Goal: Task Accomplishment & Management: Contribute content

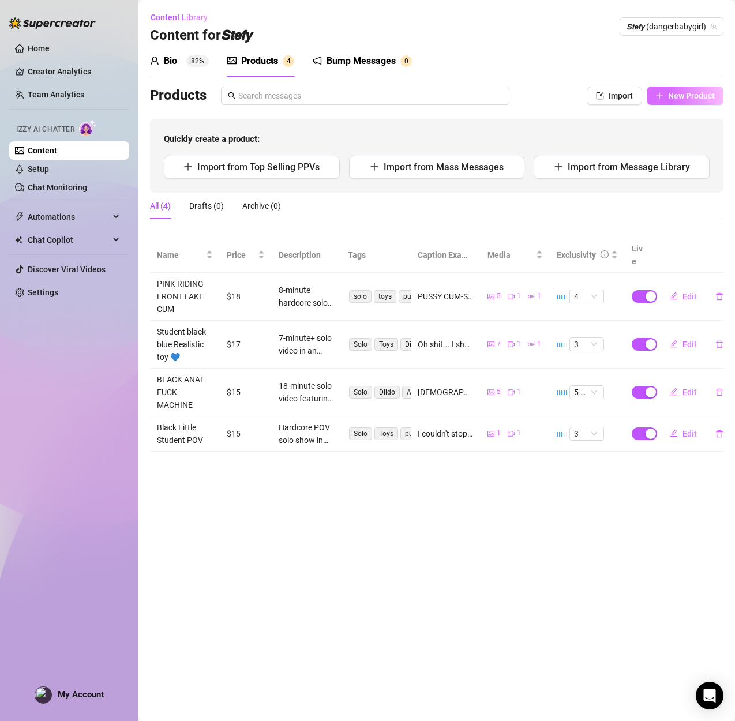
click at [673, 93] on span "New Product" at bounding box center [691, 95] width 47 height 9
type textarea "Type your message here..."
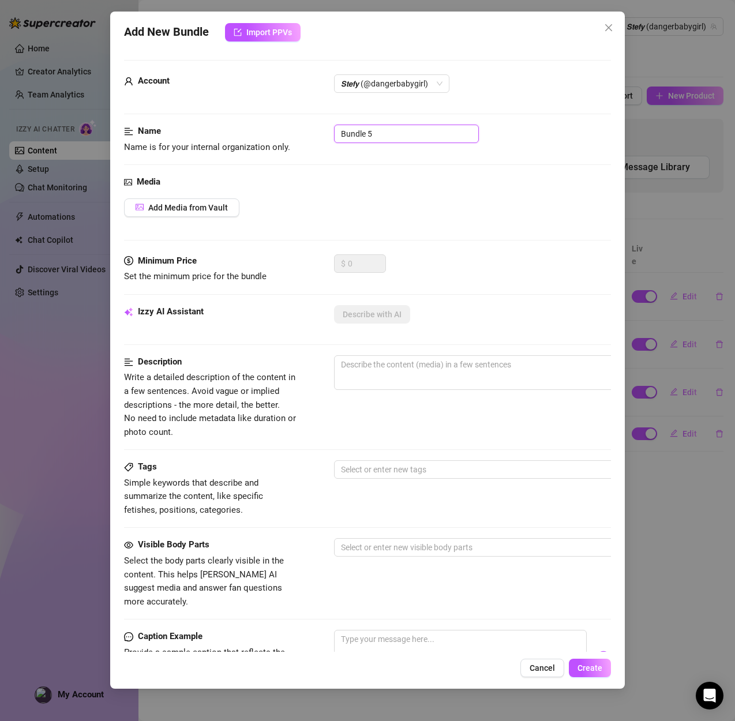
drag, startPoint x: 414, startPoint y: 133, endPoint x: 299, endPoint y: 132, distance: 114.2
click at [299, 132] on div "Name Name is for your internal organization only. Bundle 5" at bounding box center [367, 139] width 487 height 29
paste input "PURPLE B/G DOGGY MISSIONARY CUM SHOT💜"
type input "PURPLE B/G DOGGY MISSIONARY CUM SHOT💜"
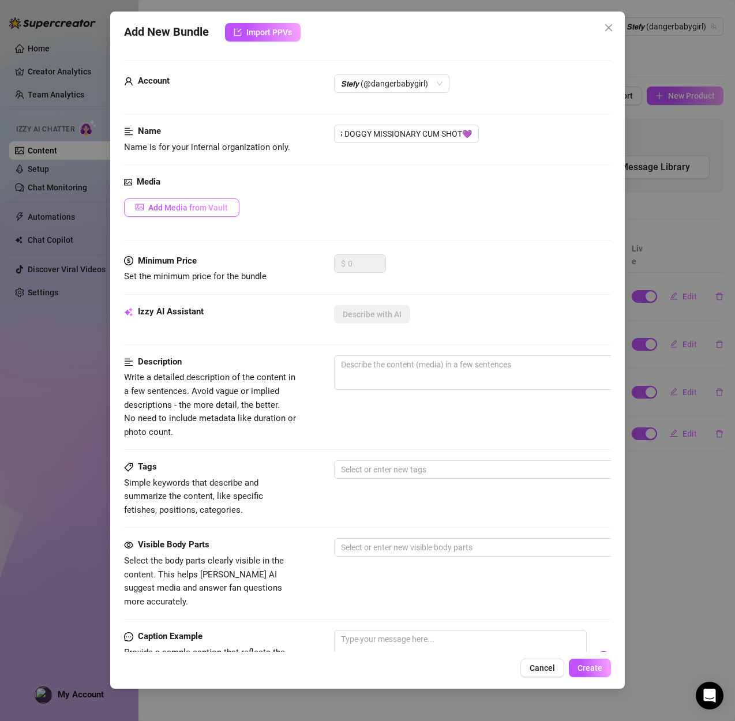
scroll to position [0, 0]
click at [166, 207] on span "Add Media from Vault" at bounding box center [188, 207] width 80 height 9
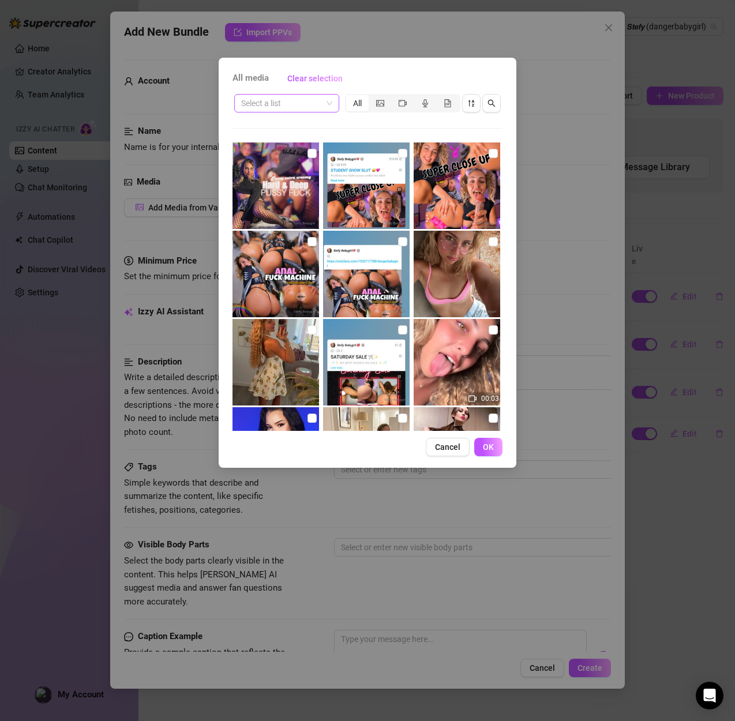
click at [271, 101] on input "search" at bounding box center [281, 103] width 81 height 17
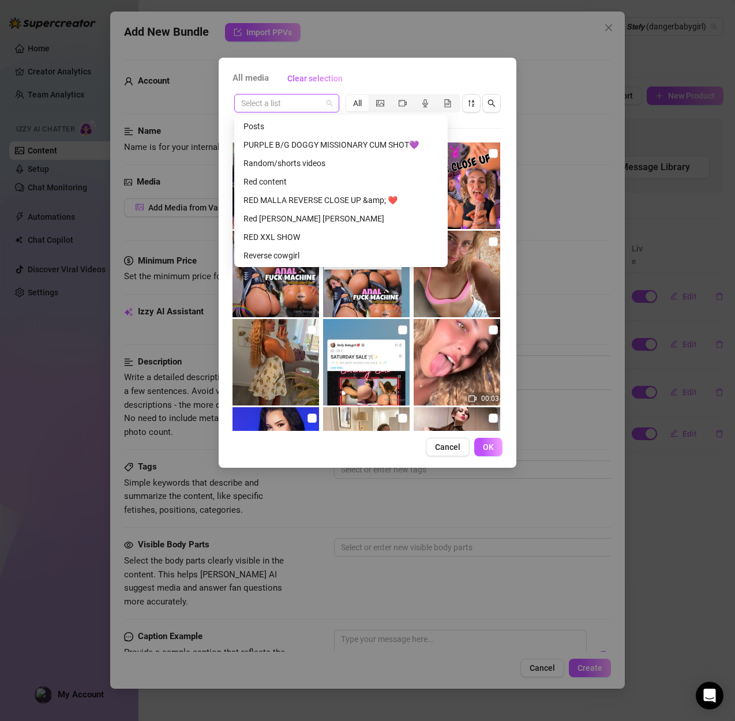
scroll to position [1147, 0]
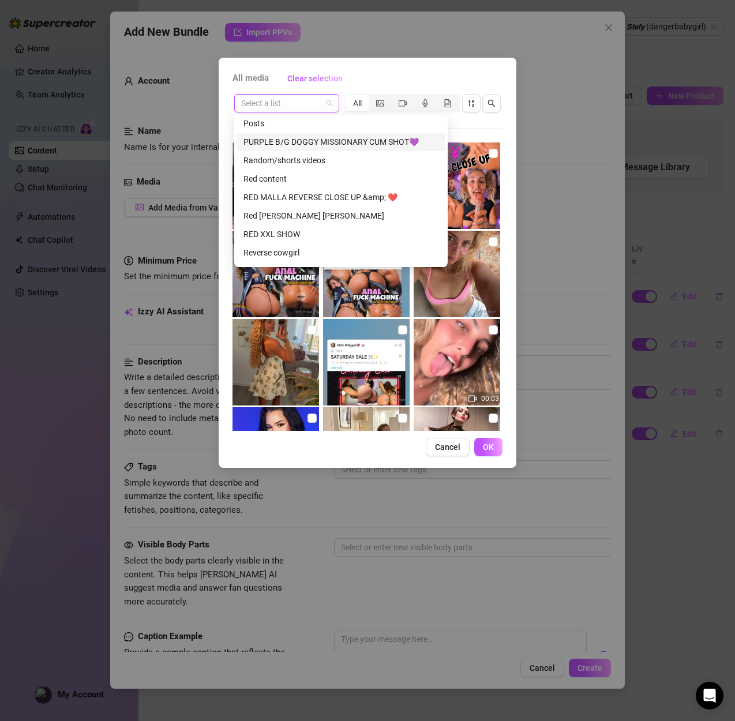
click at [319, 144] on div "PURPLE B/G DOGGY MISSIONARY CUM SHOT💜" at bounding box center [340, 142] width 195 height 13
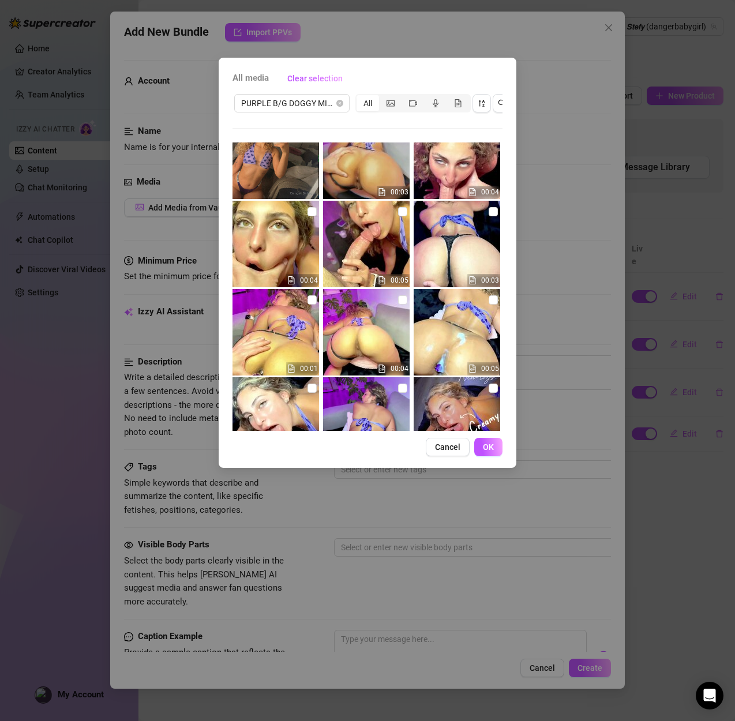
scroll to position [700, 0]
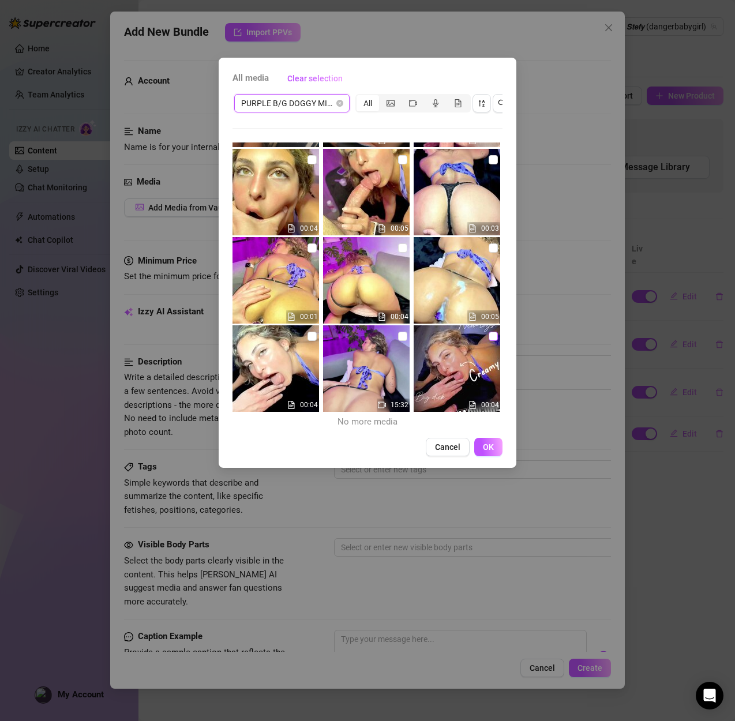
click at [493, 335] on input "checkbox" at bounding box center [493, 336] width 9 height 9
checkbox input "true"
click at [406, 336] on input "checkbox" at bounding box center [402, 336] width 9 height 9
checkbox input "true"
click at [497, 251] on input "checkbox" at bounding box center [493, 247] width 9 height 9
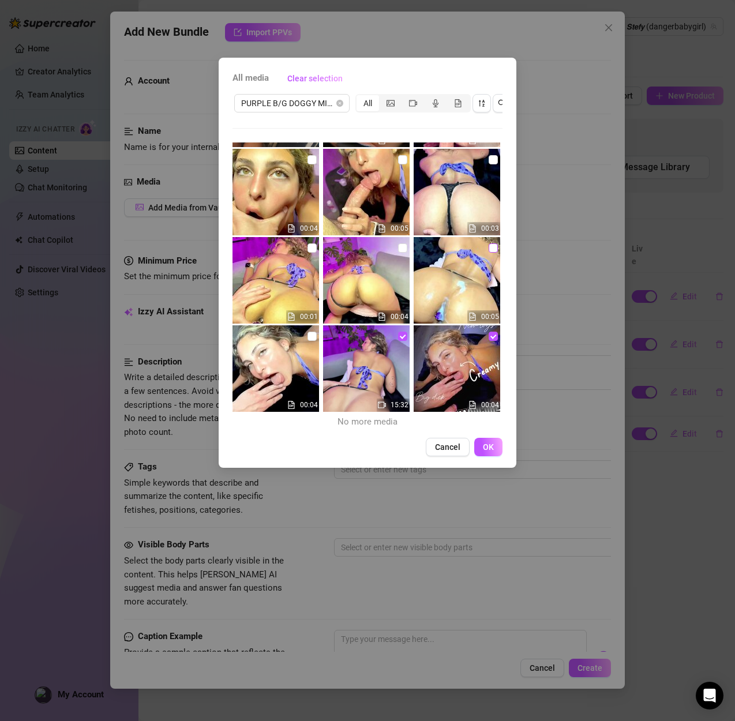
checkbox input "true"
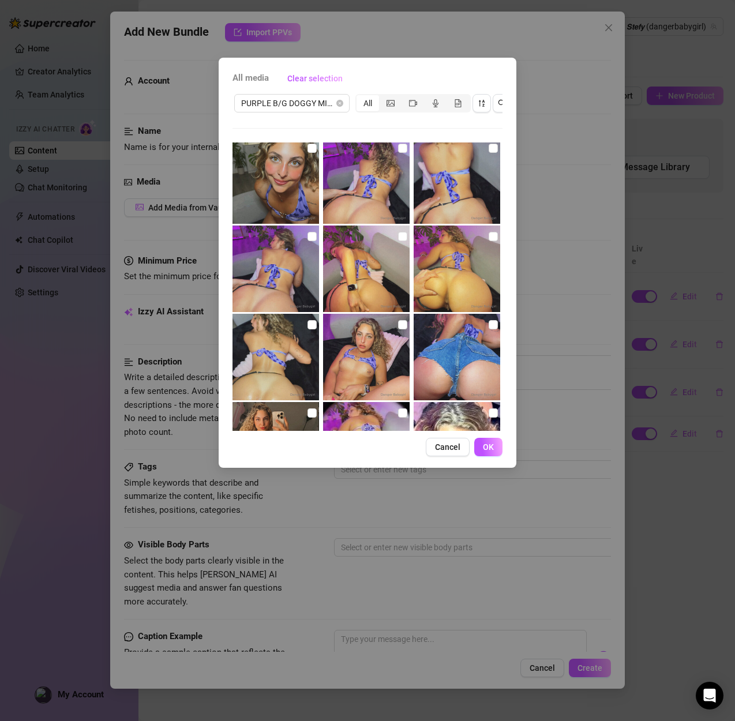
scroll to position [265, 0]
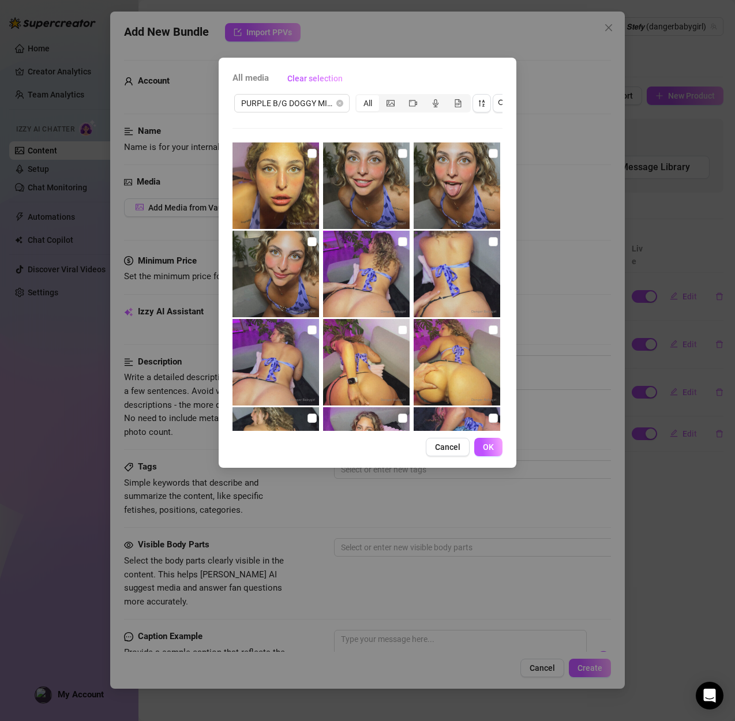
click at [393, 245] on img at bounding box center [366, 274] width 87 height 87
click at [398, 242] on input "checkbox" at bounding box center [402, 241] width 9 height 9
checkbox input "true"
click at [494, 329] on input "checkbox" at bounding box center [493, 329] width 9 height 9
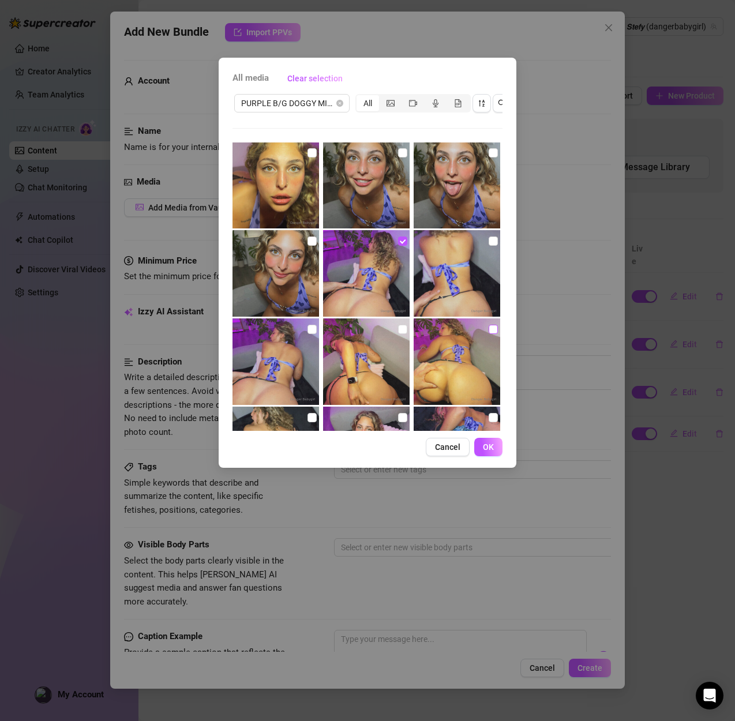
checkbox input "true"
click at [404, 329] on input "checkbox" at bounding box center [402, 329] width 9 height 9
checkbox input "true"
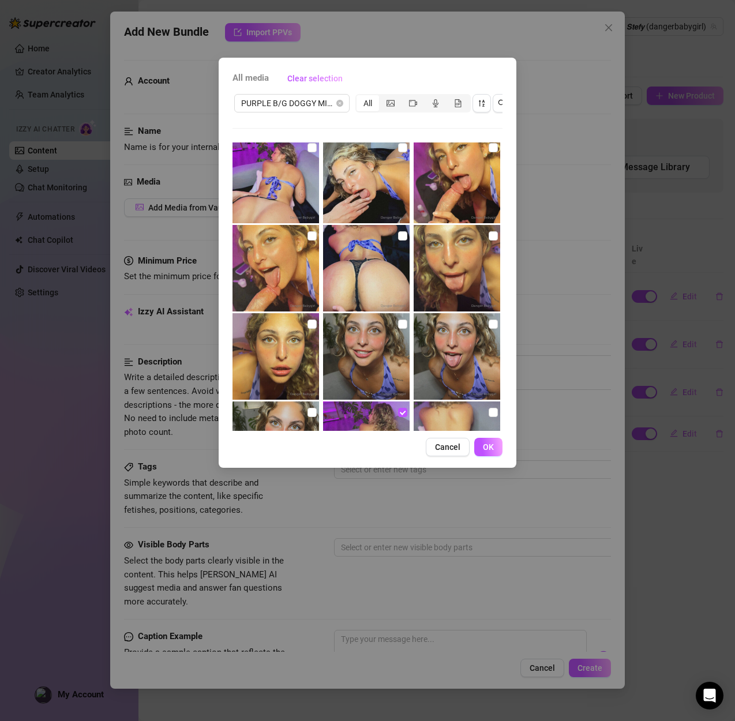
scroll to position [74, 0]
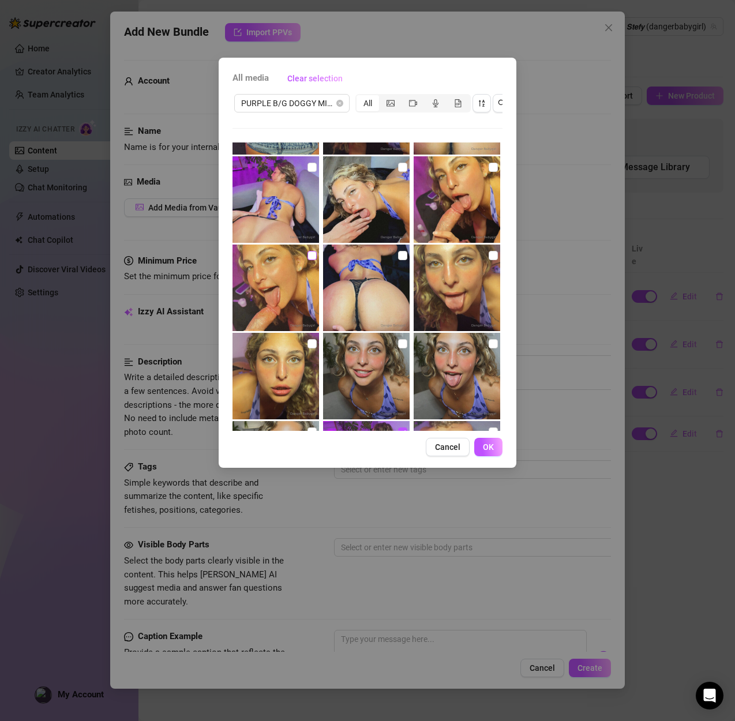
click at [313, 256] on input "checkbox" at bounding box center [311, 255] width 9 height 9
checkbox input "true"
click at [496, 167] on input "checkbox" at bounding box center [493, 167] width 9 height 9
checkbox input "true"
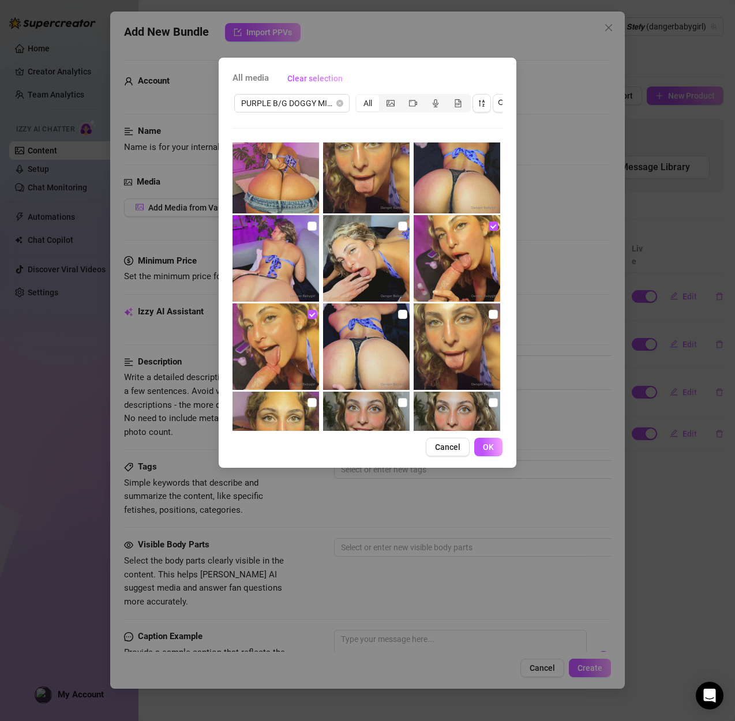
scroll to position [0, 0]
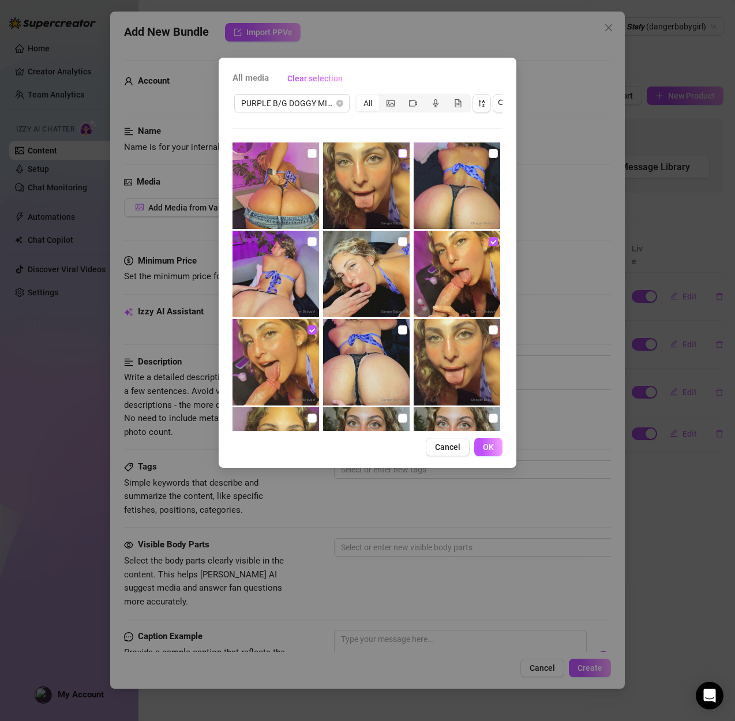
click at [402, 156] on input "checkbox" at bounding box center [402, 153] width 9 height 9
checkbox input "true"
click at [487, 452] on button "OK" at bounding box center [488, 447] width 28 height 18
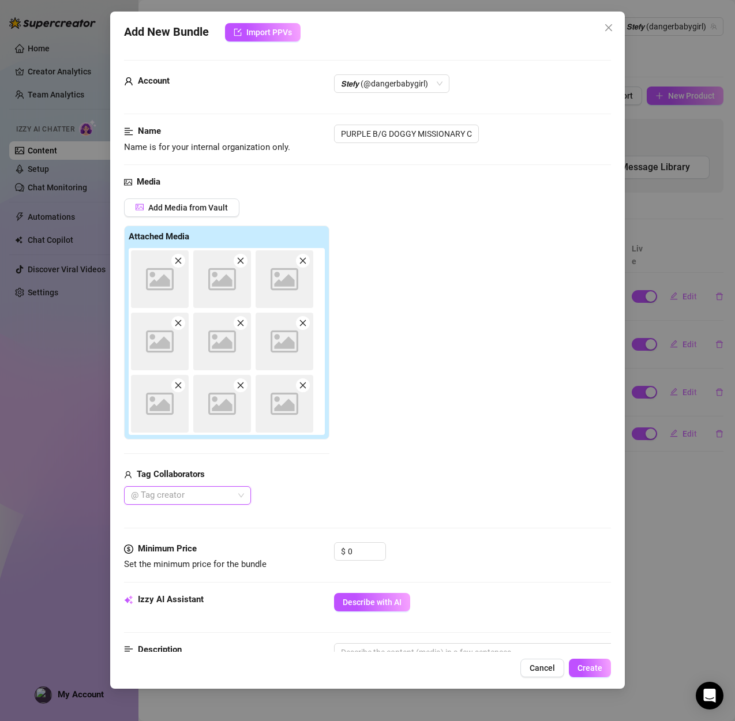
scroll to position [3, 0]
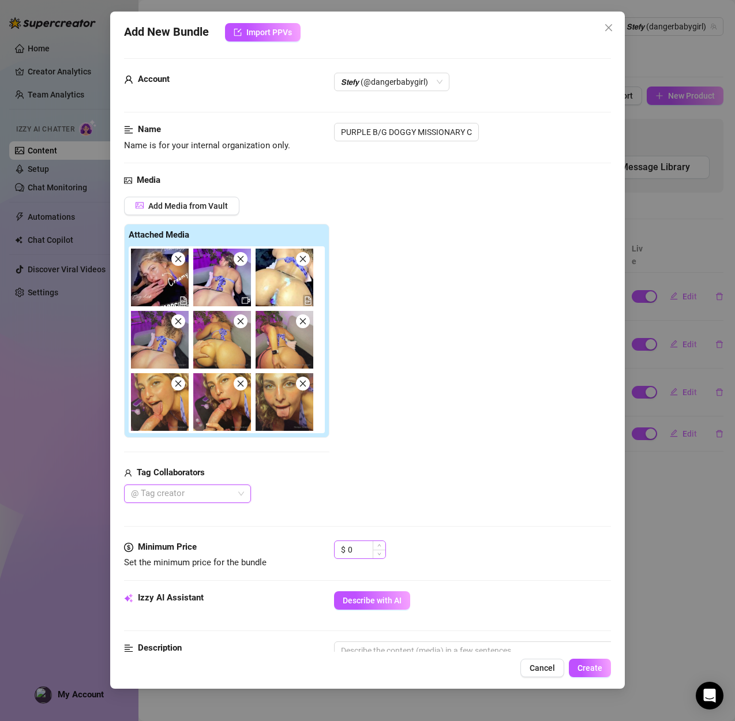
click at [345, 549] on div "$ 0" at bounding box center [360, 550] width 52 height 18
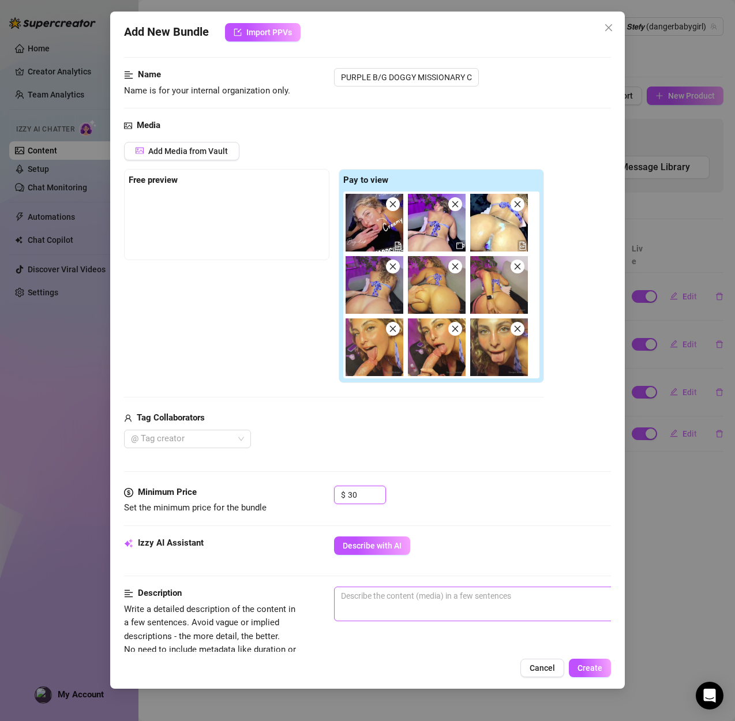
scroll to position [54, 0]
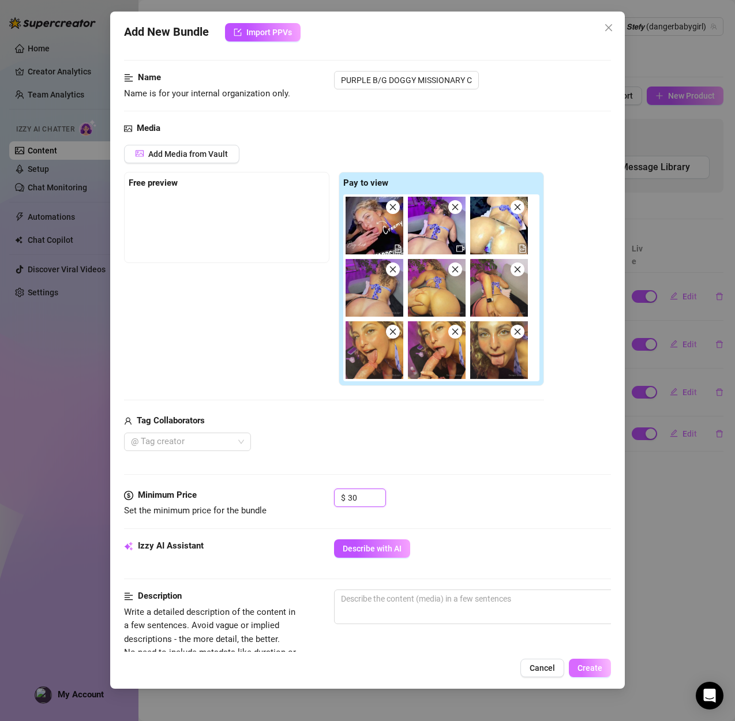
type input "30"
click at [584, 667] on span "Create" at bounding box center [589, 667] width 25 height 9
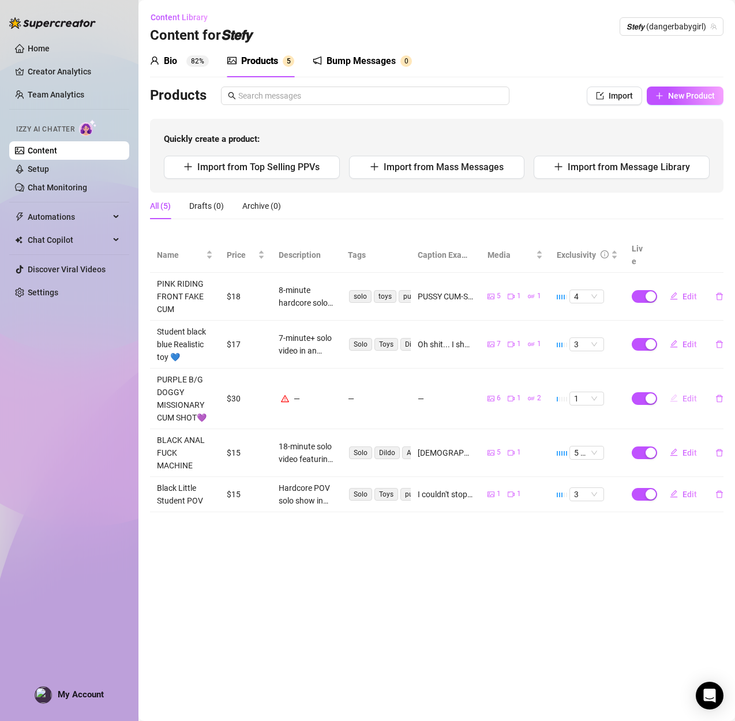
click at [683, 394] on span "Edit" at bounding box center [689, 398] width 14 height 9
type textarea "Type your message here..."
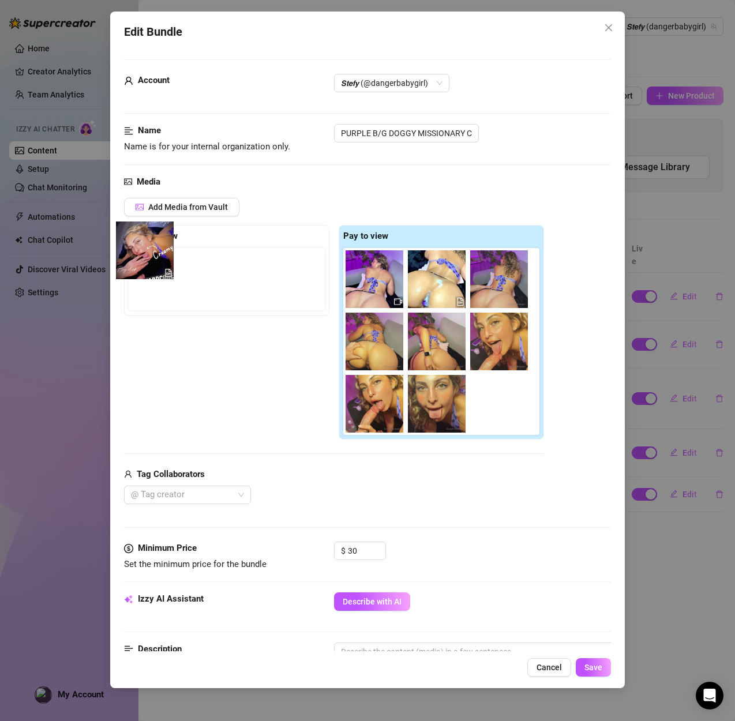
drag, startPoint x: 368, startPoint y: 269, endPoint x: 129, endPoint y: 239, distance: 240.7
click at [129, 239] on div "Free preview Pay to view" at bounding box center [334, 332] width 420 height 215
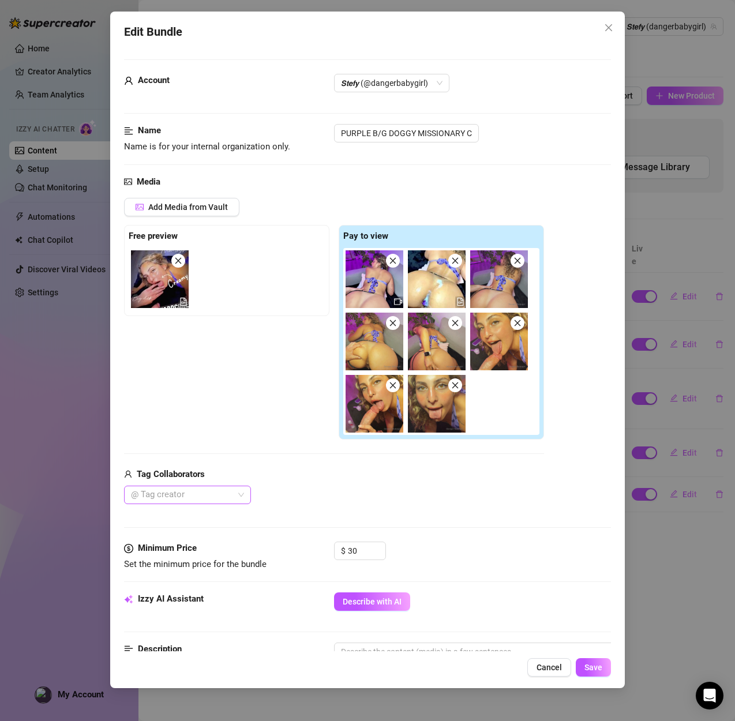
click at [190, 496] on div at bounding box center [181, 495] width 110 height 16
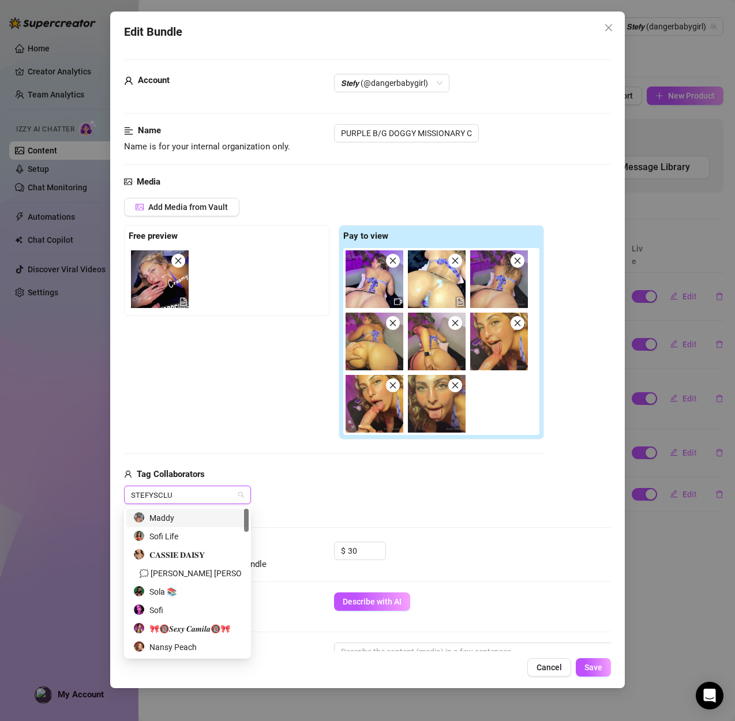
type input "STEFYSCLUB"
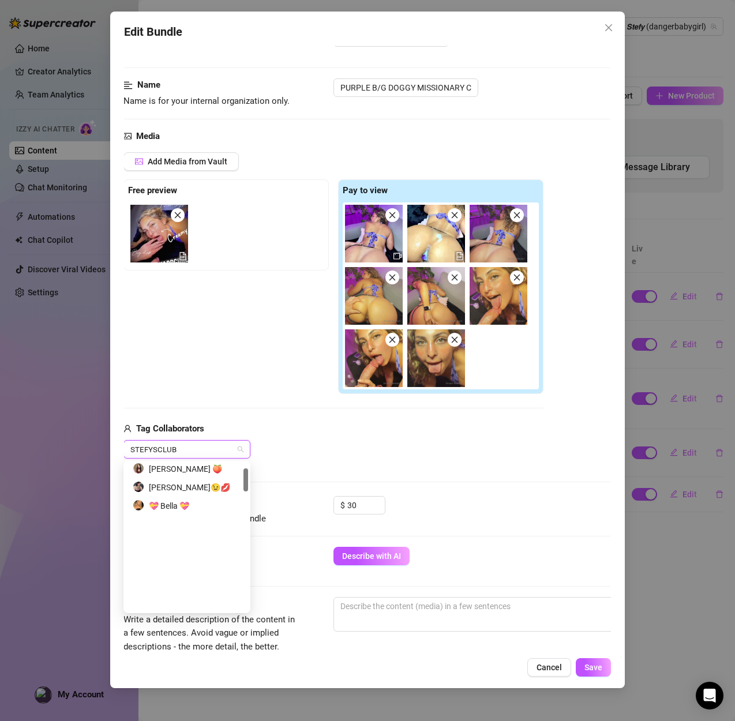
scroll to position [0, 0]
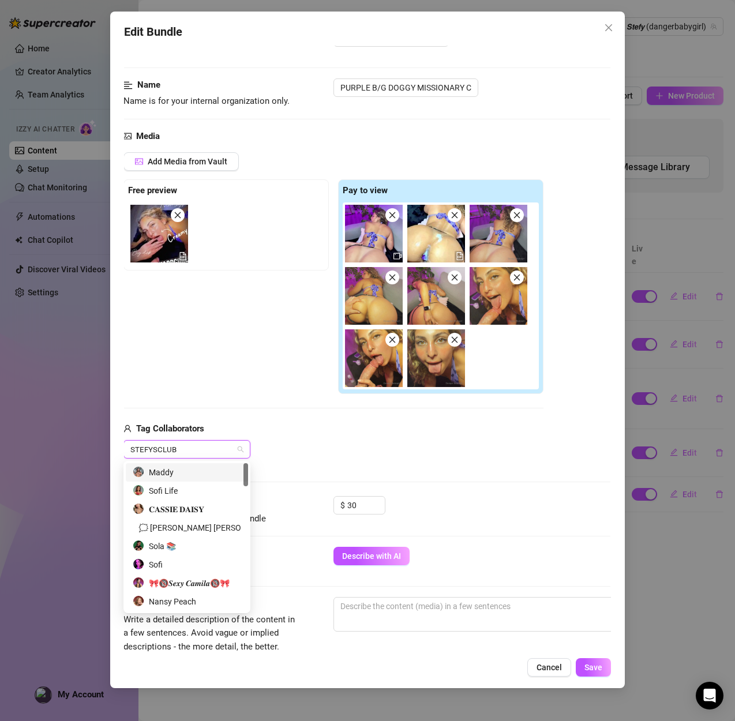
click at [181, 453] on input "STEFYSCLUB" at bounding box center [157, 449] width 54 height 14
drag, startPoint x: 174, startPoint y: 452, endPoint x: 108, endPoint y: 448, distance: 66.4
click at [108, 448] on div "Edit Bundle Account 𝙎𝙩𝙚𝙛𝙮 (@dangerbabygirl) Name Name is for your internal orga…" at bounding box center [367, 360] width 735 height 721
type input "@stefysclub"
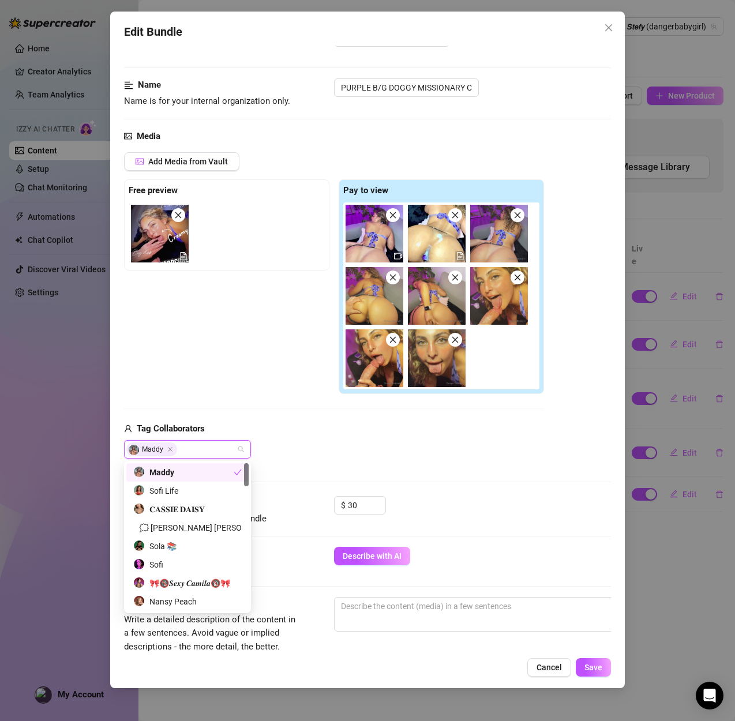
click at [167, 445] on span "Maddy" at bounding box center [151, 449] width 51 height 14
click at [172, 449] on icon "Close" at bounding box center [170, 450] width 6 height 6
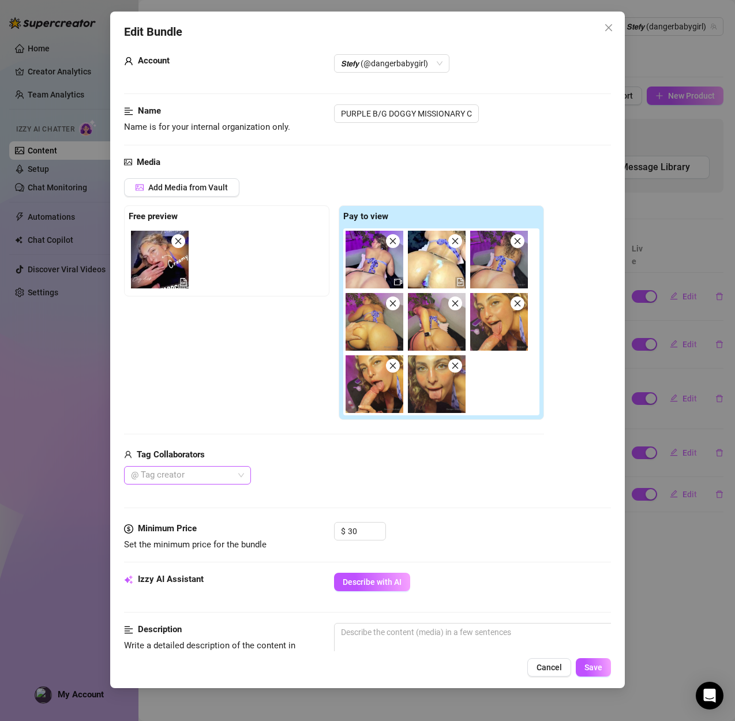
click at [342, 451] on div "Tag Collaborators" at bounding box center [334, 455] width 420 height 14
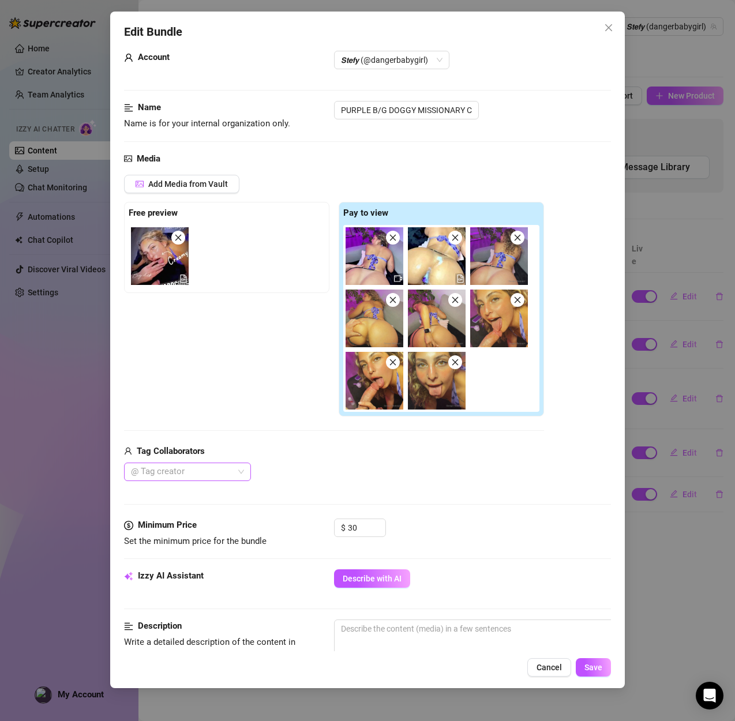
click at [196, 467] on div at bounding box center [181, 472] width 110 height 16
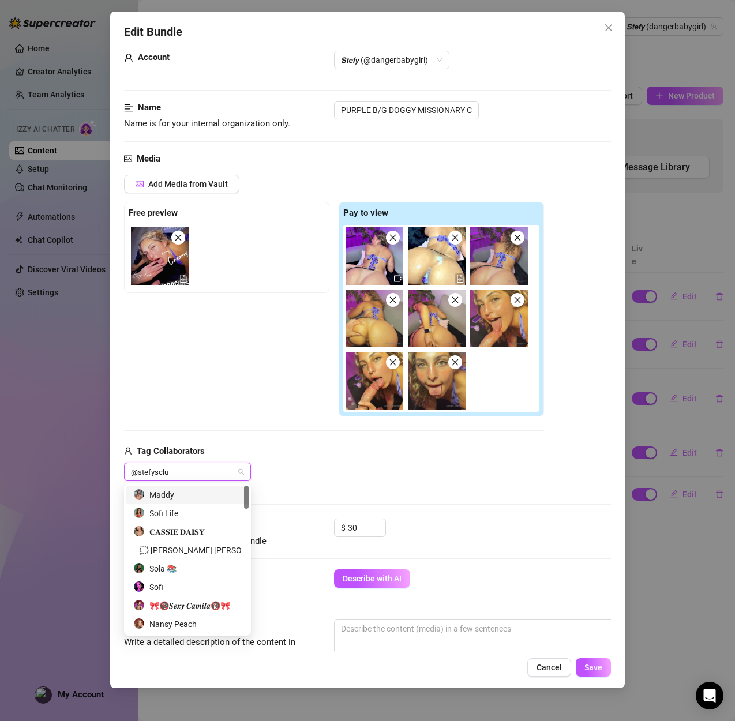
type input "@stefysclub"
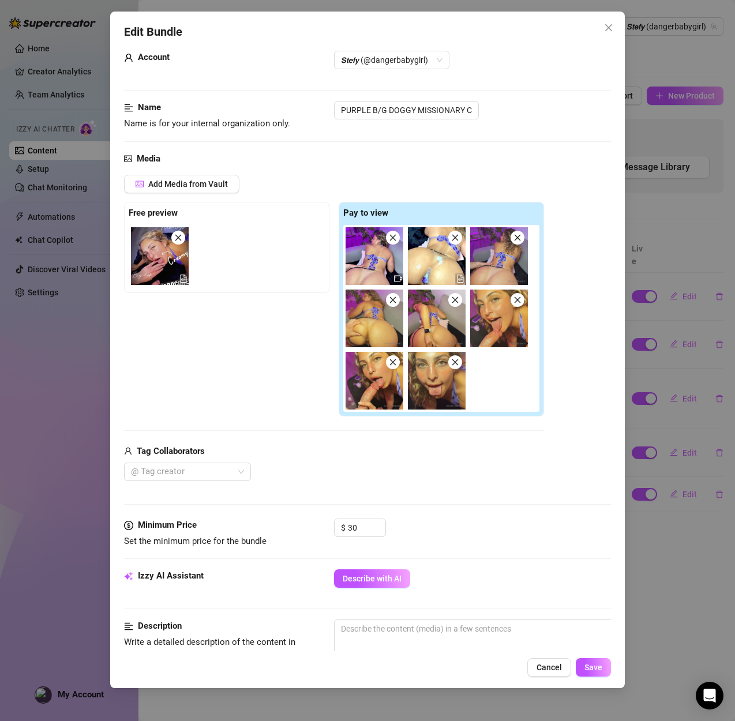
click at [229, 452] on div "Tag Collaborators" at bounding box center [334, 452] width 420 height 14
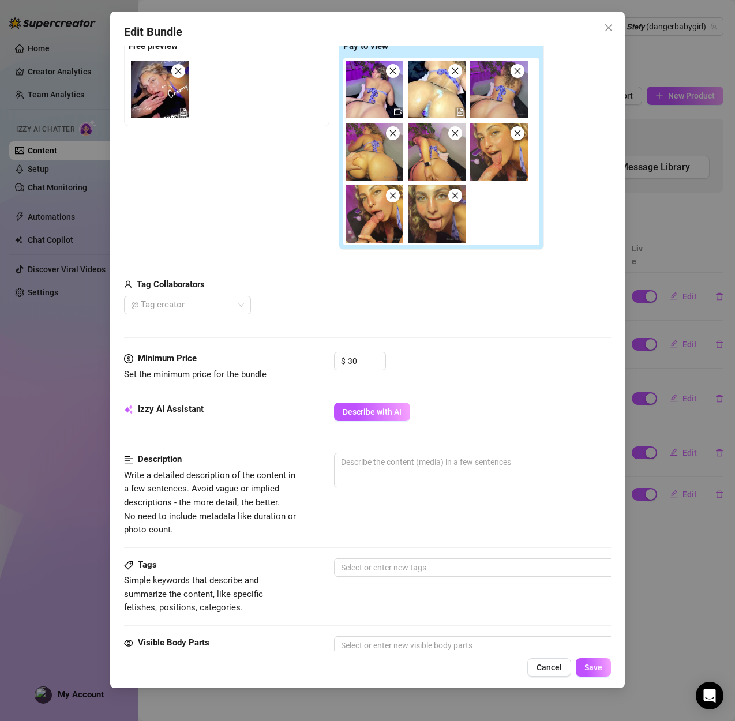
scroll to position [193, 0]
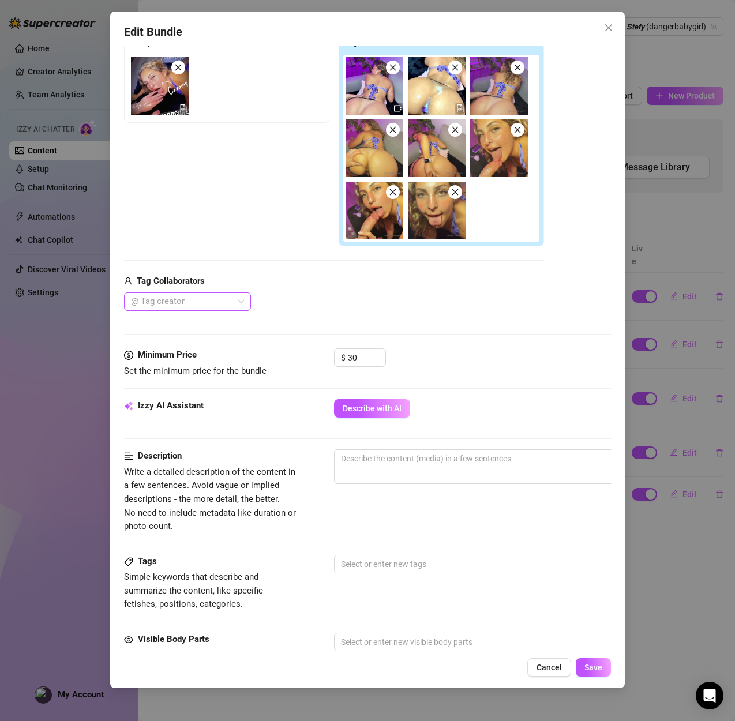
click at [181, 299] on div at bounding box center [181, 302] width 110 height 16
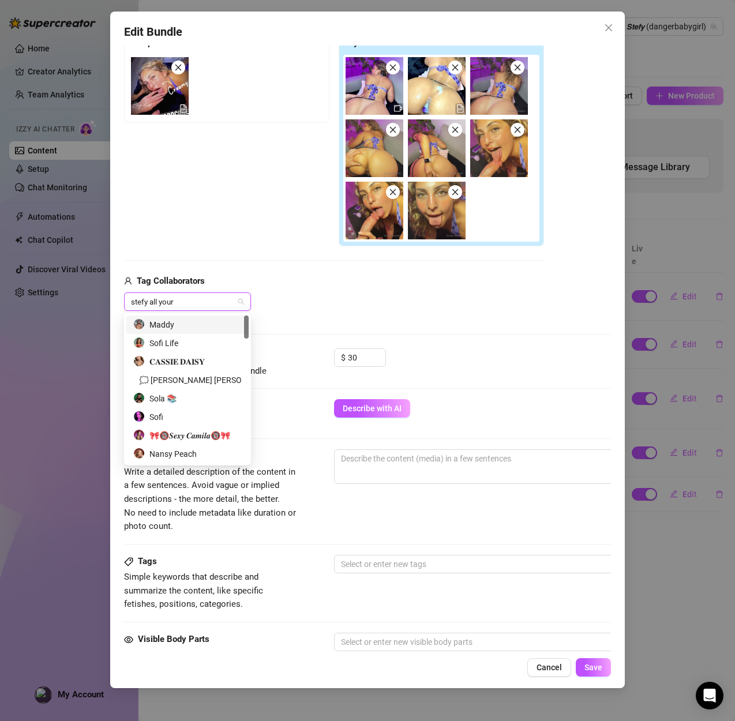
type input "stefy all yours"
click at [373, 301] on div "@ Tag creator" at bounding box center [334, 301] width 420 height 18
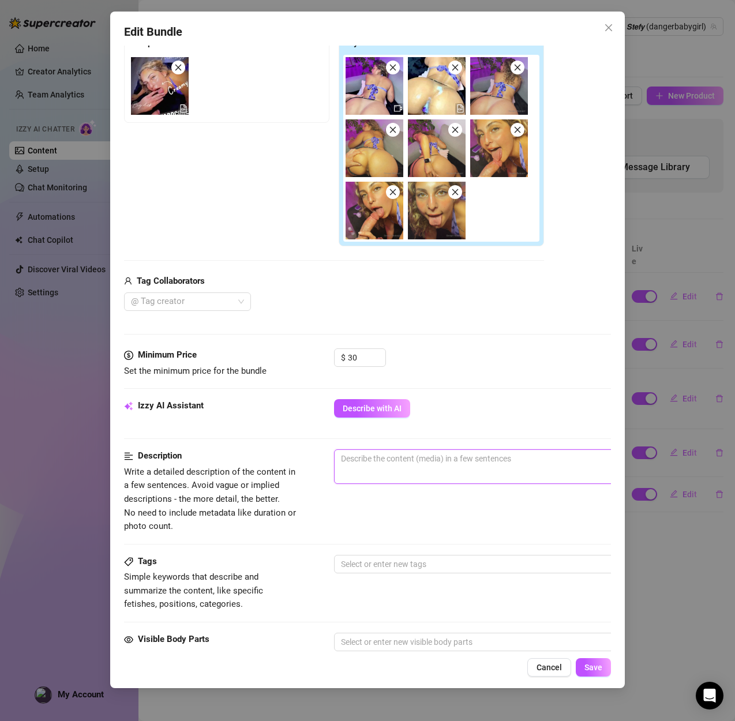
click at [392, 461] on textarea at bounding box center [536, 458] width 403 height 17
paste textarea "18-minute hardcore B/G sextape featuring me and a [DEMOGRAPHIC_DATA] partner tr…"
type textarea "18-minute hardcore B/G sextape featuring me and a [DEMOGRAPHIC_DATA] partner tr…"
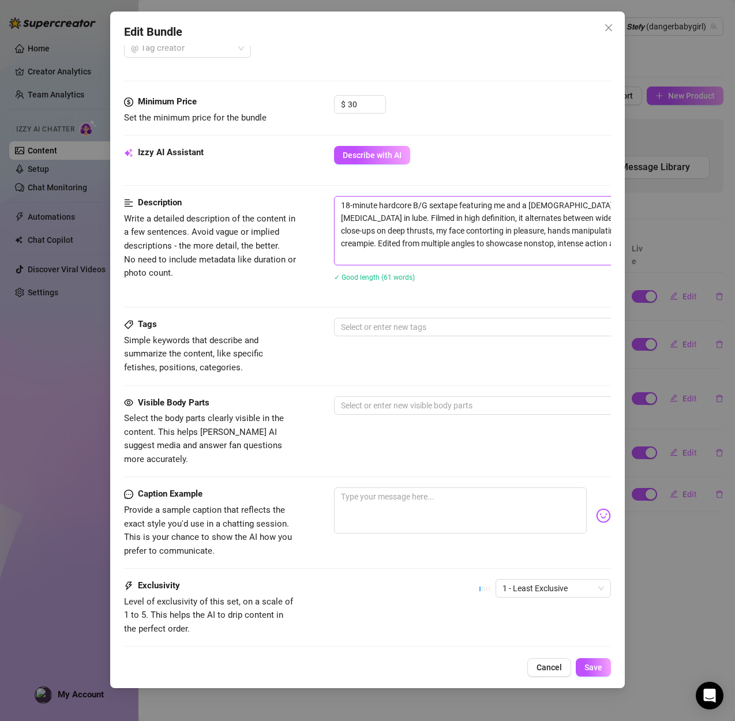
scroll to position [451, 0]
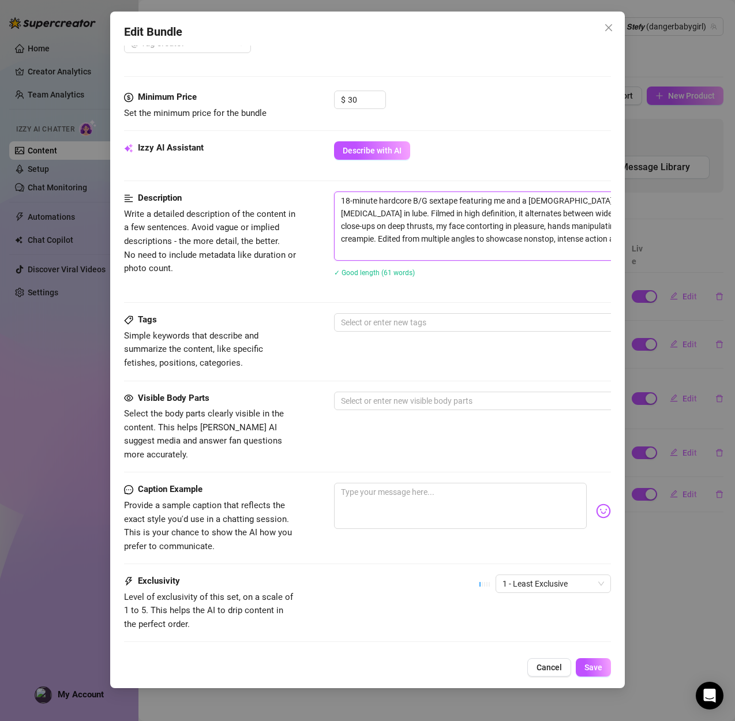
type textarea "18-minute hardcore B/G sextape featuring me and a [DEMOGRAPHIC_DATA] partner tr…"
click at [384, 324] on div at bounding box center [529, 322] width 387 height 16
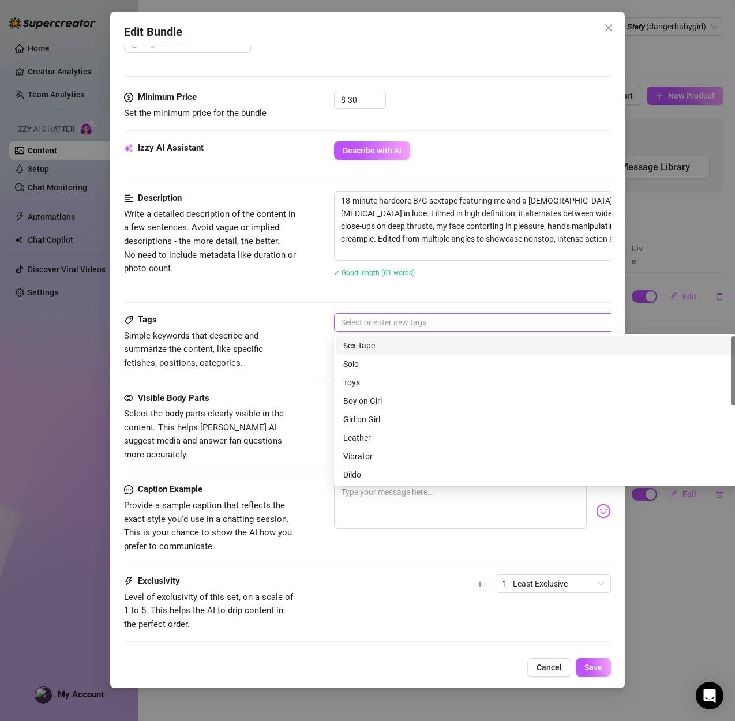
click at [376, 340] on div "Sex Tape" at bounding box center [535, 345] width 385 height 13
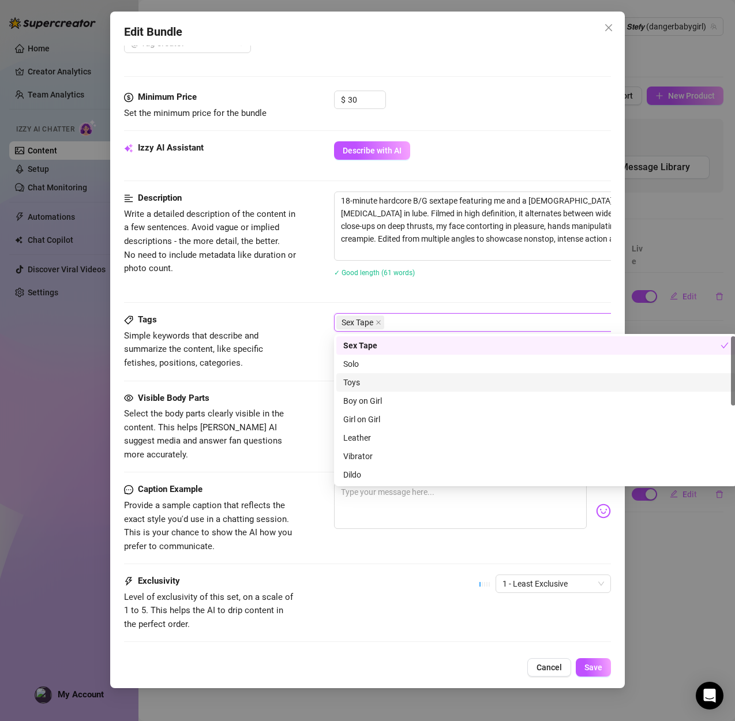
click at [366, 383] on div "Toys" at bounding box center [535, 382] width 385 height 13
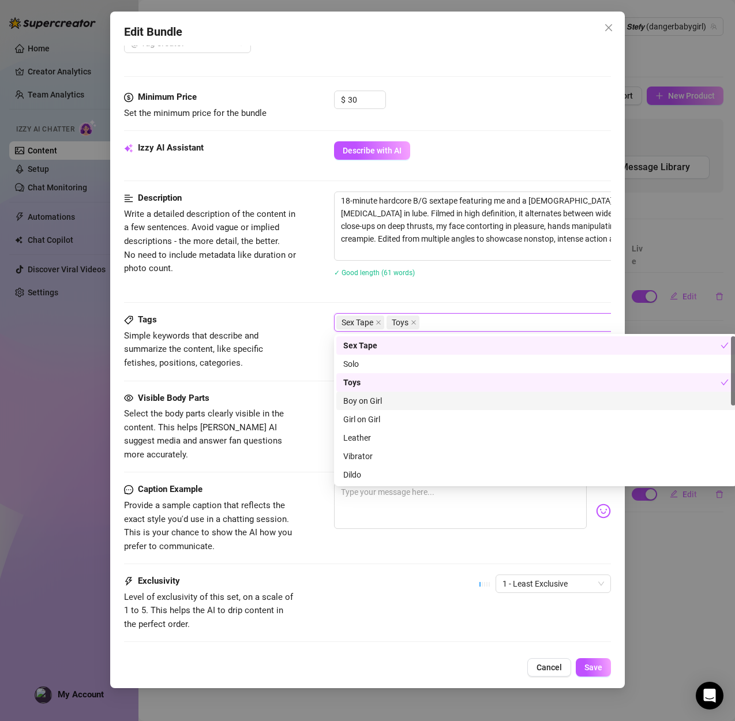
click at [372, 403] on div "Boy on Girl" at bounding box center [535, 401] width 385 height 13
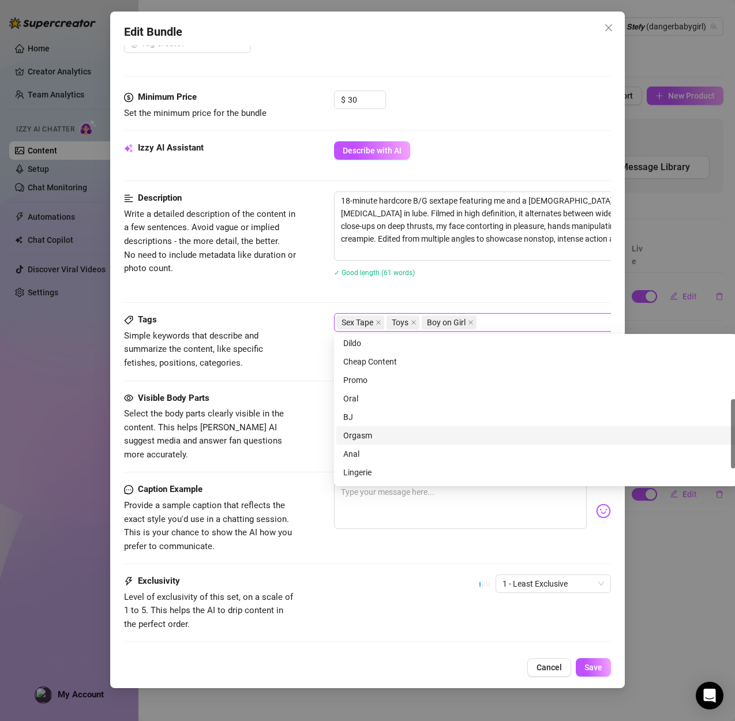
scroll to position [133, 0]
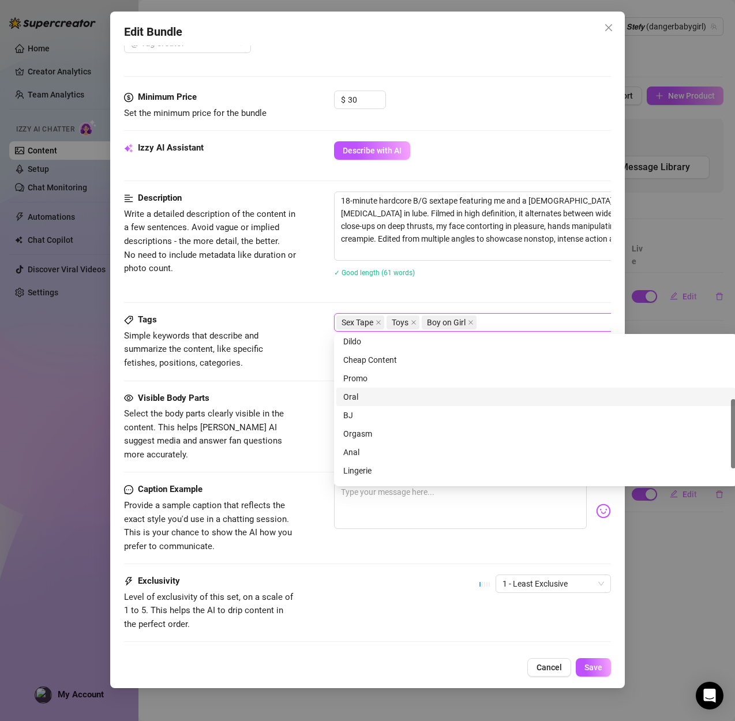
click at [353, 396] on div "Oral" at bounding box center [535, 397] width 385 height 13
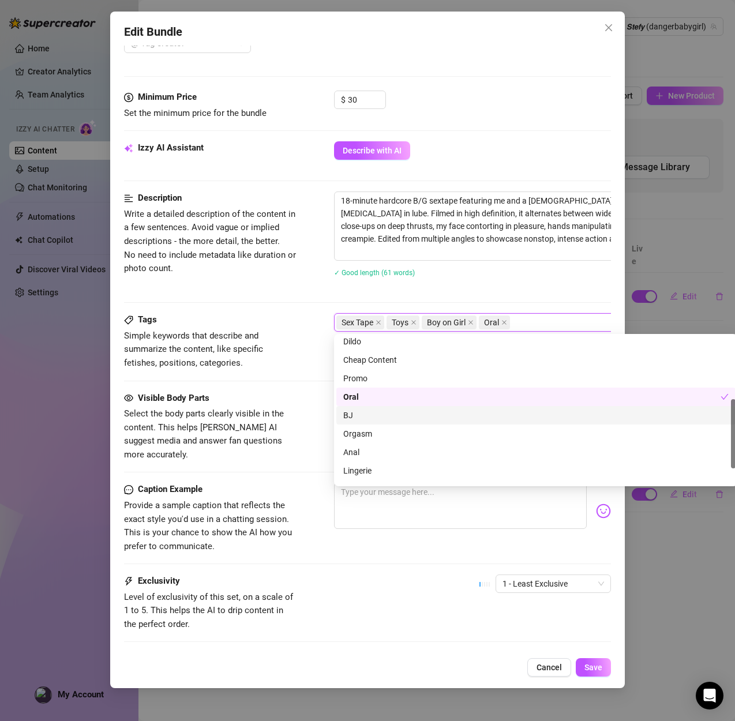
click at [352, 411] on div "BJ" at bounding box center [535, 415] width 385 height 13
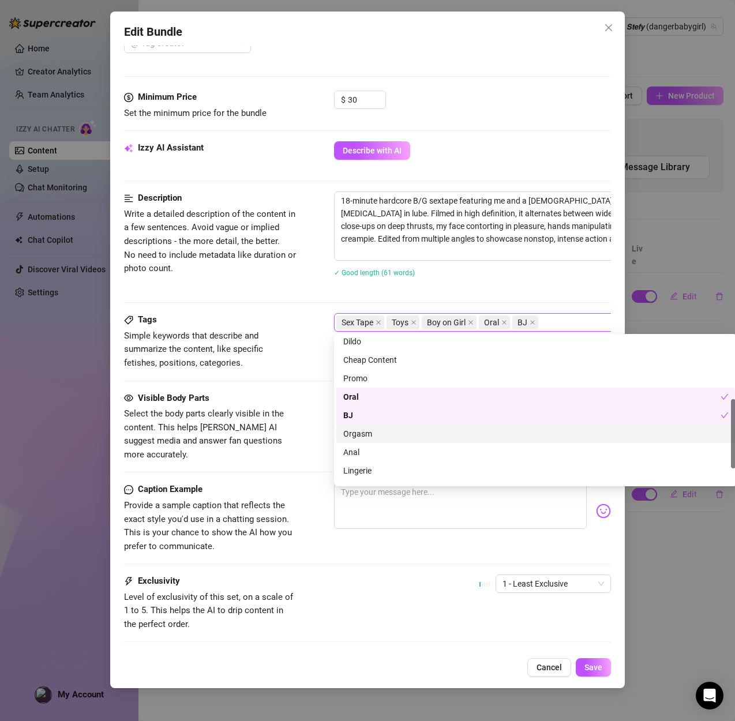
click at [358, 435] on div "Orgasm" at bounding box center [535, 433] width 385 height 13
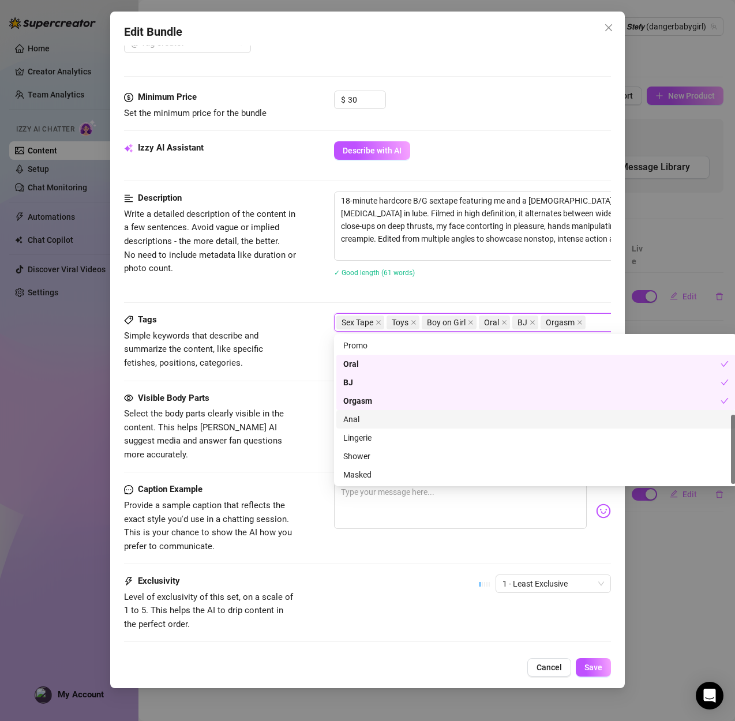
click at [358, 424] on div "Anal" at bounding box center [535, 419] width 385 height 13
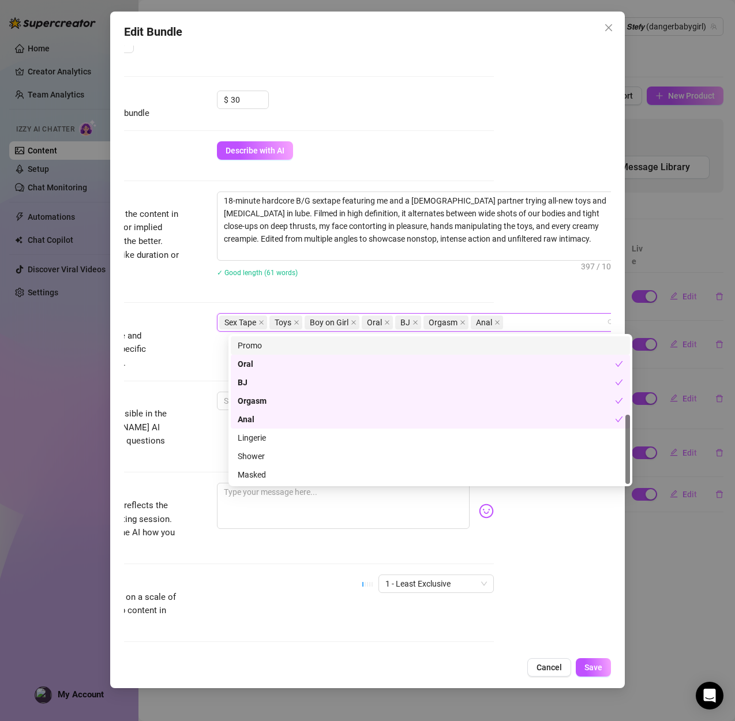
scroll to position [451, 121]
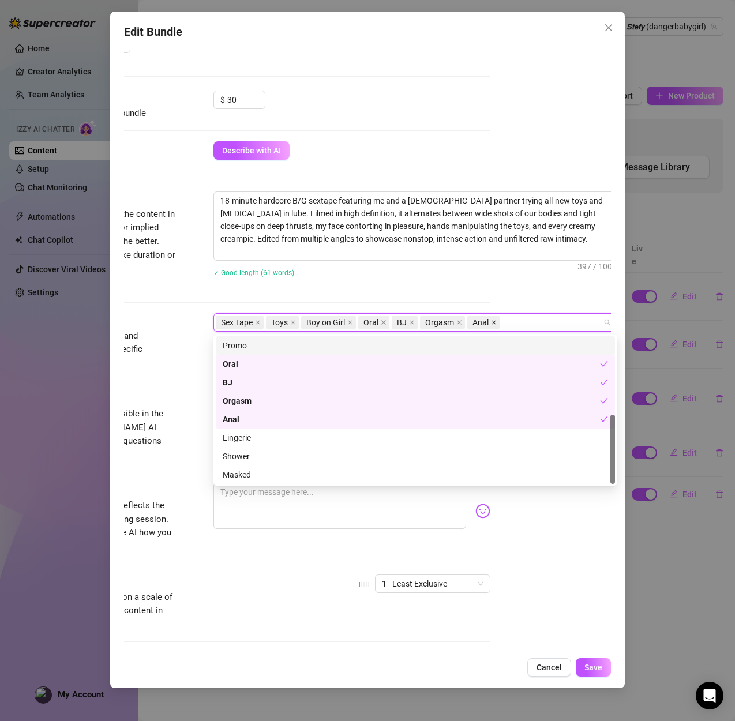
click at [491, 322] on icon "close" at bounding box center [494, 323] width 6 height 6
click at [458, 322] on icon "close" at bounding box center [459, 323] width 5 height 5
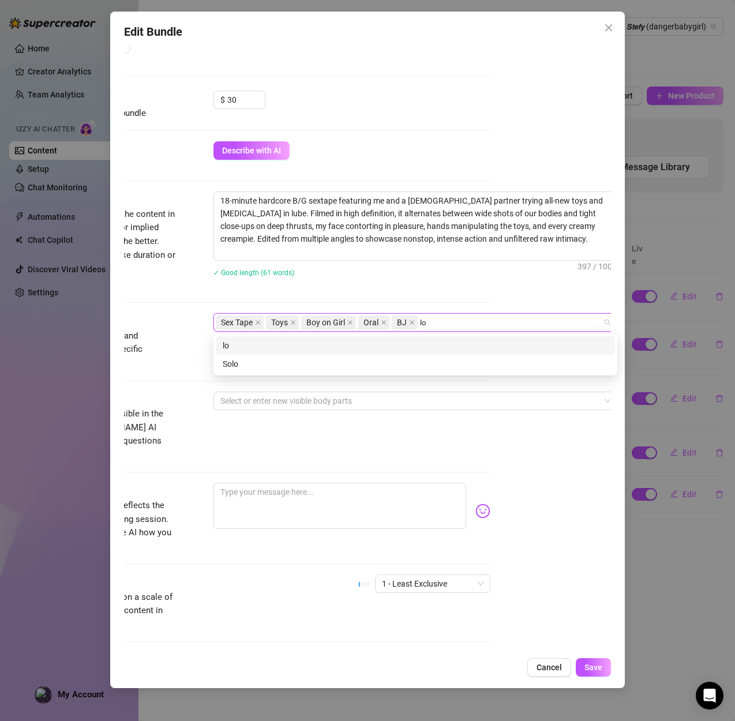
scroll to position [0, 0]
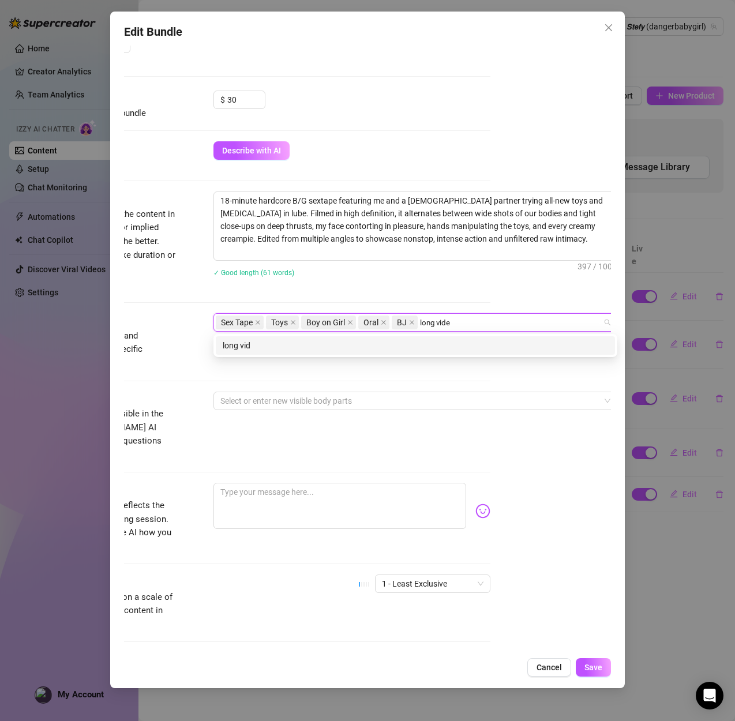
type input "long video"
type input "b/g"
type input "cum shot"
type input "doggy"
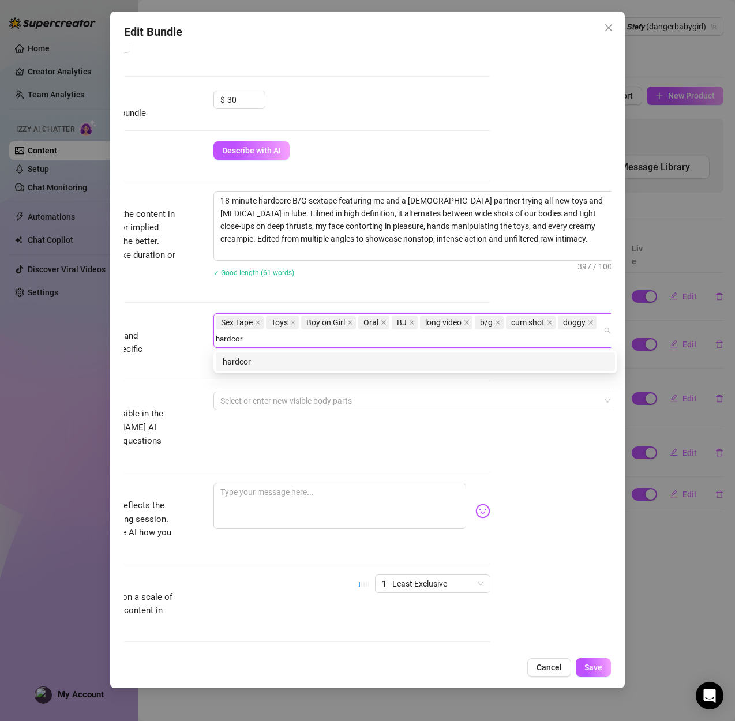
type input "hardcore"
type input "missionary"
type input "blowjob"
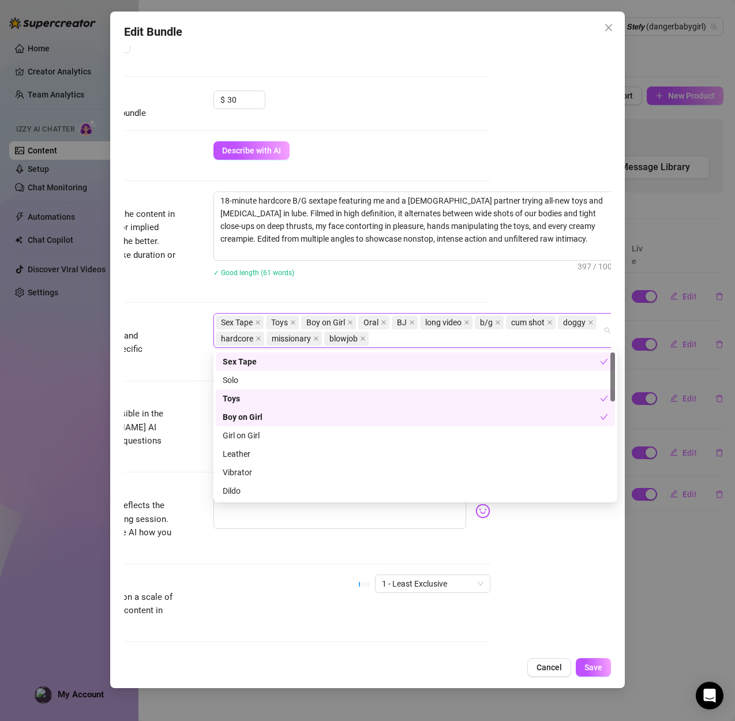
click at [149, 392] on div "Visible Body Parts" at bounding box center [89, 399] width 173 height 14
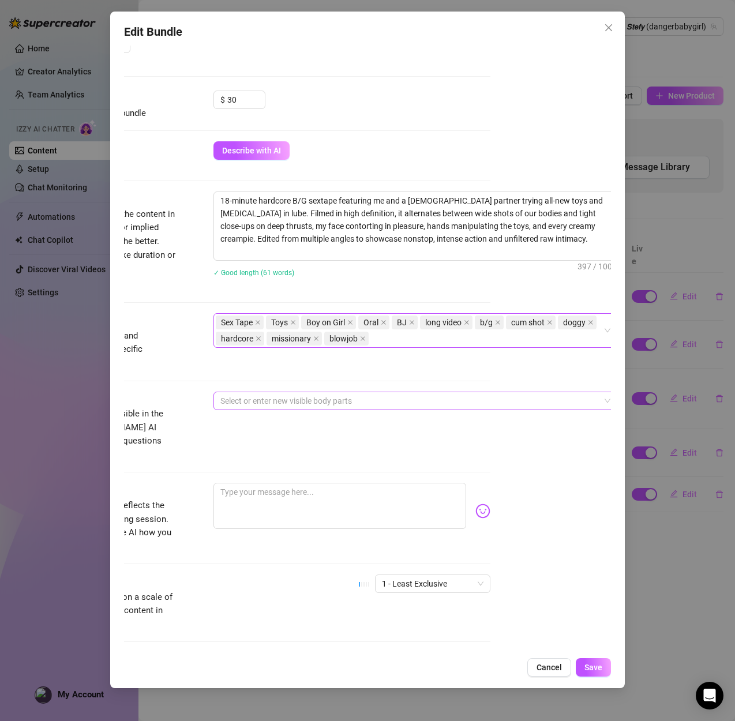
click at [271, 404] on div at bounding box center [409, 401] width 387 height 16
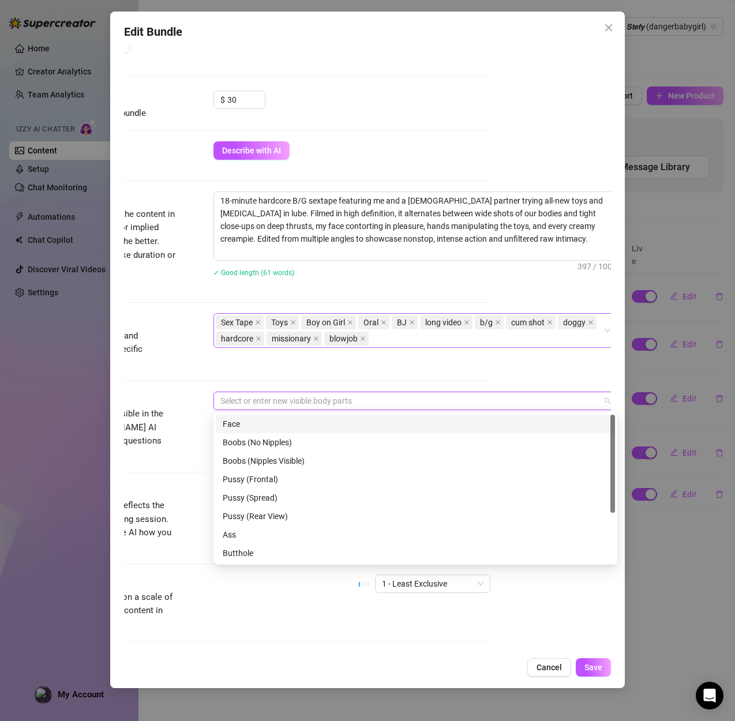
click at [259, 421] on div "Face" at bounding box center [415, 424] width 385 height 13
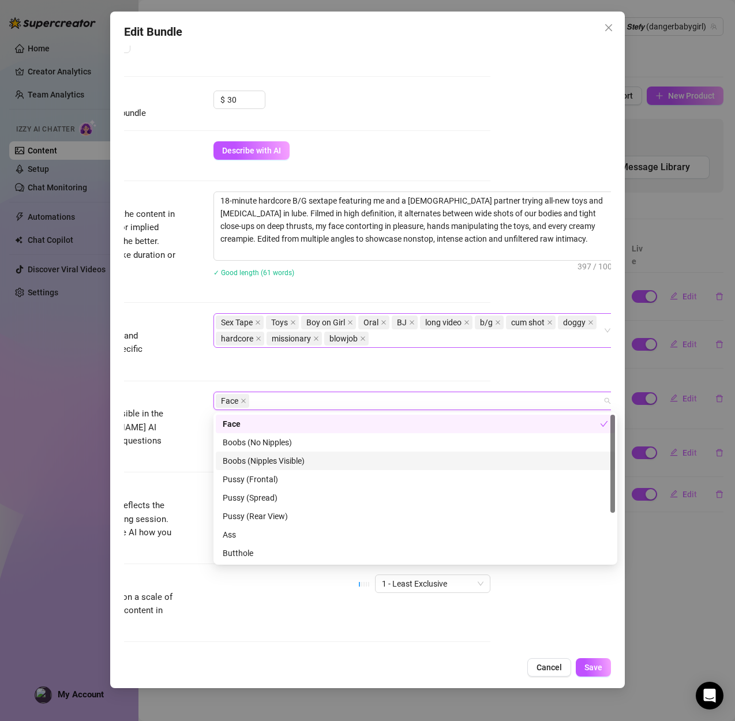
click at [256, 461] on div "Boobs (Nipples Visible)" at bounding box center [415, 461] width 385 height 13
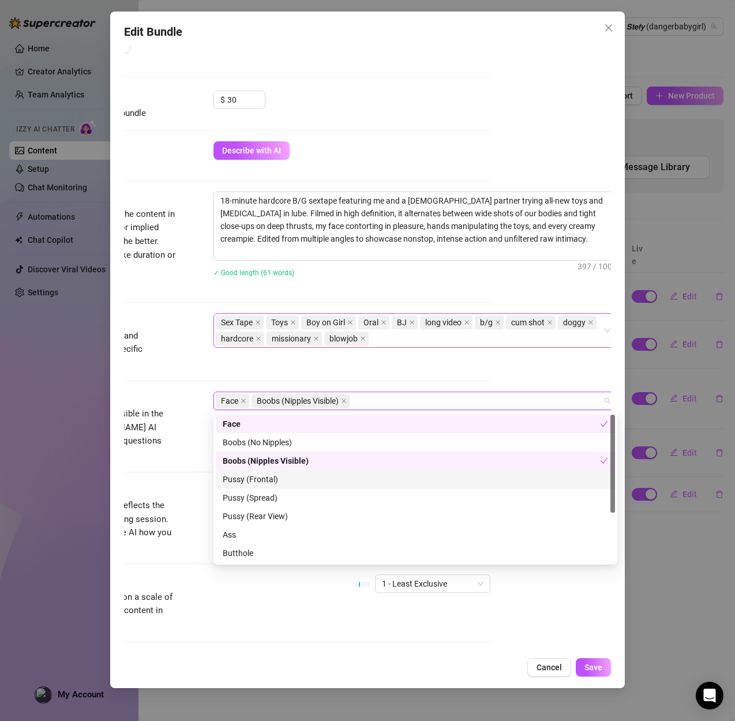
click at [271, 482] on div "Pussy (Frontal)" at bounding box center [415, 479] width 385 height 13
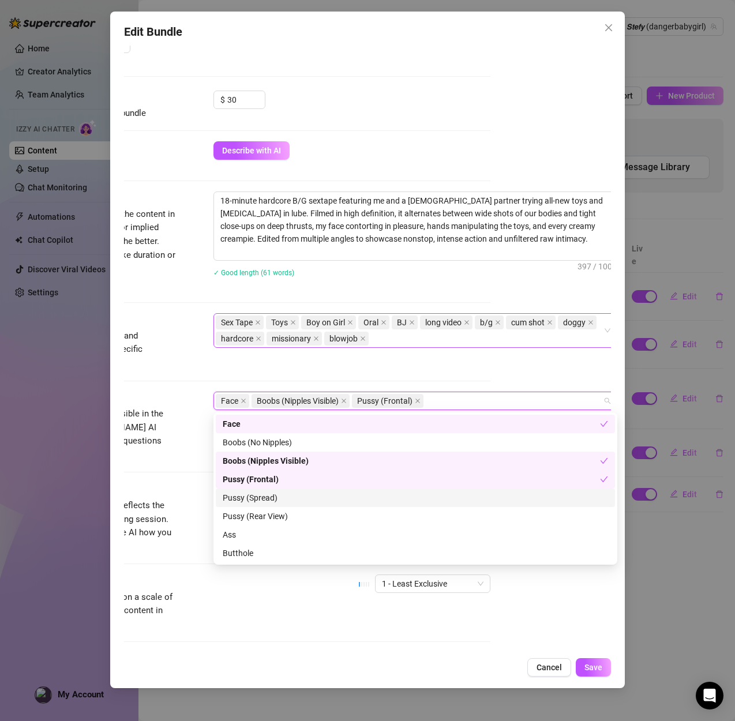
click at [261, 496] on div "Pussy (Spread)" at bounding box center [415, 497] width 385 height 13
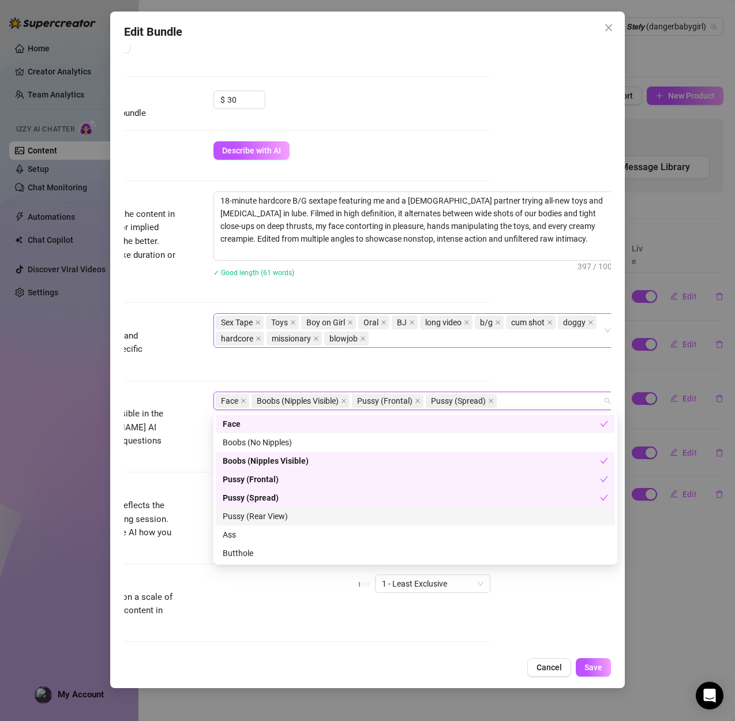
click at [255, 520] on div "Pussy (Rear View)" at bounding box center [415, 516] width 385 height 13
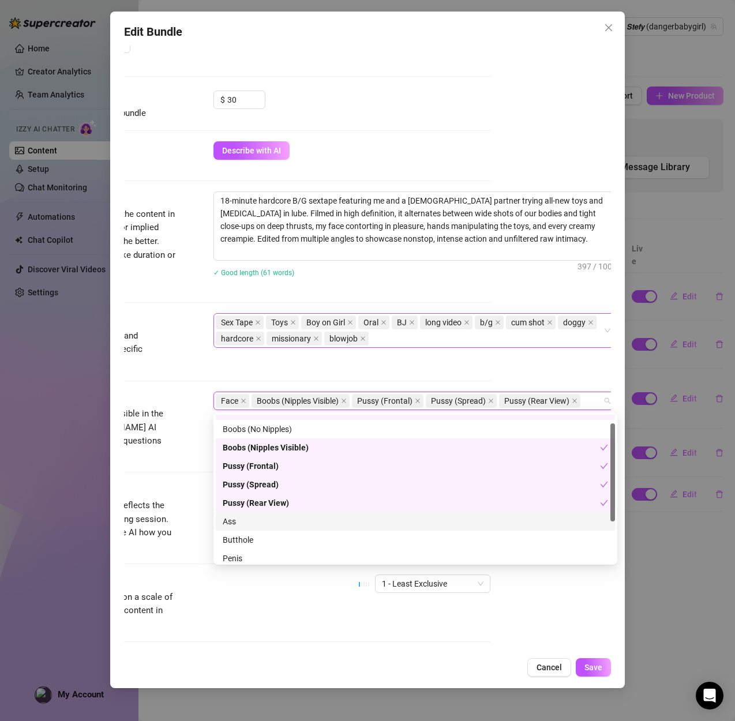
click at [243, 524] on div "Ass" at bounding box center [415, 521] width 385 height 13
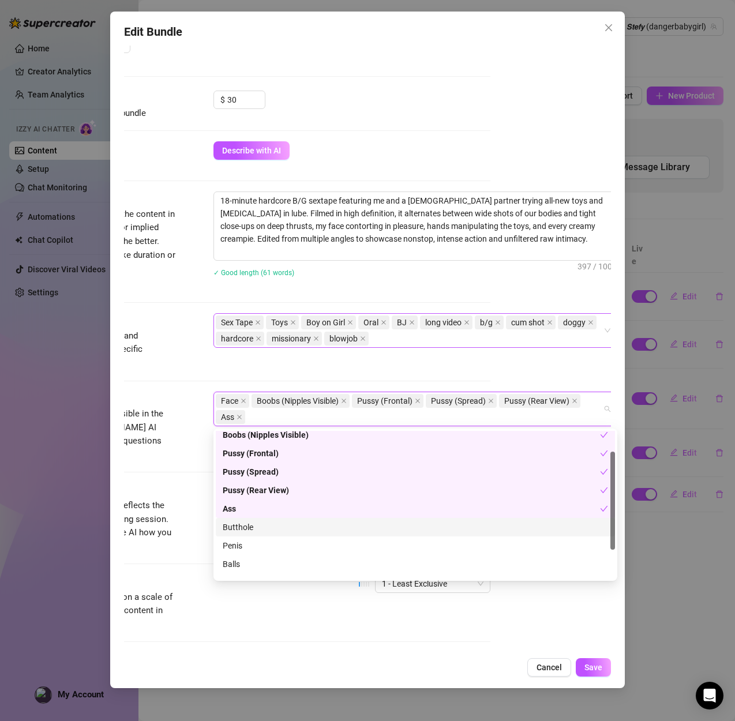
scroll to position [51, 0]
click at [249, 523] on div "Butthole" at bounding box center [415, 518] width 385 height 13
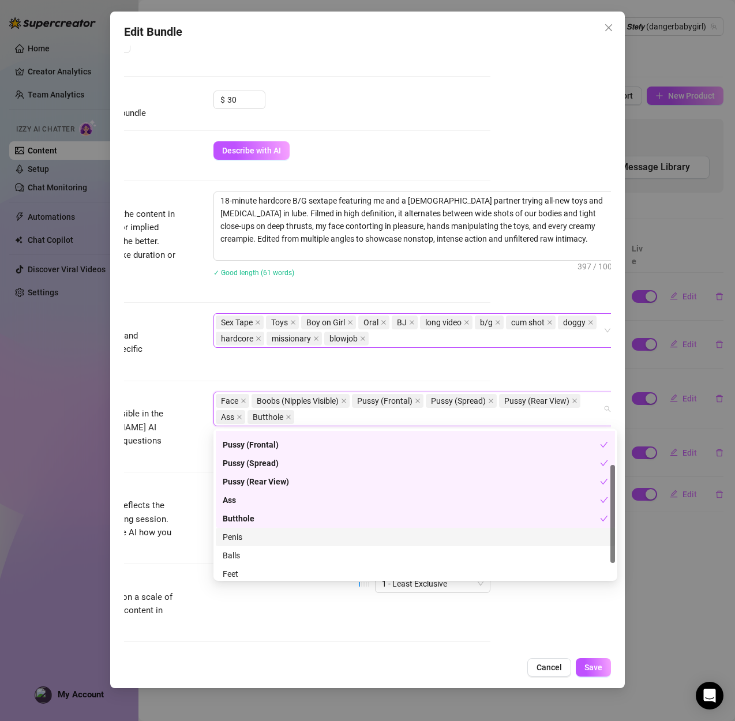
click at [241, 540] on div "Penis" at bounding box center [415, 537] width 385 height 13
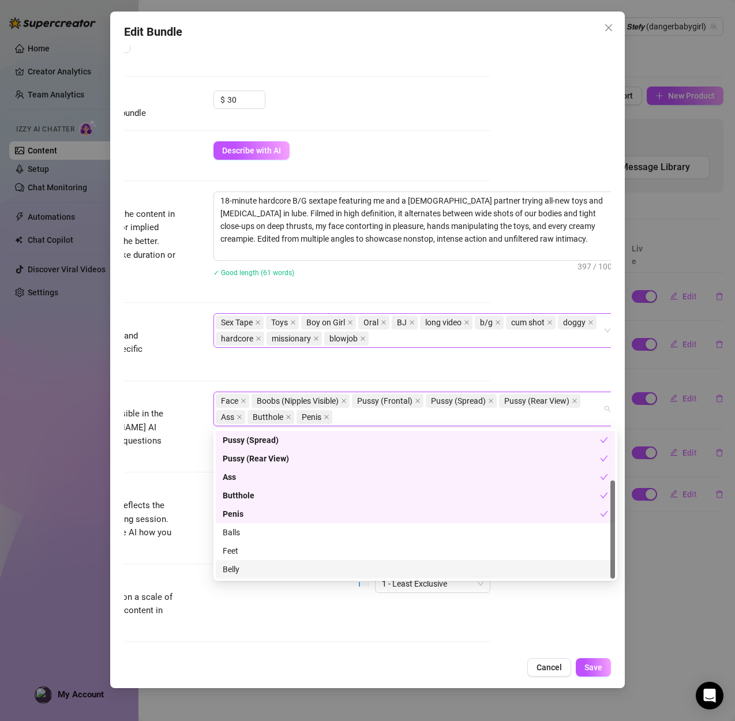
click at [234, 569] on div "Belly" at bounding box center [415, 569] width 385 height 13
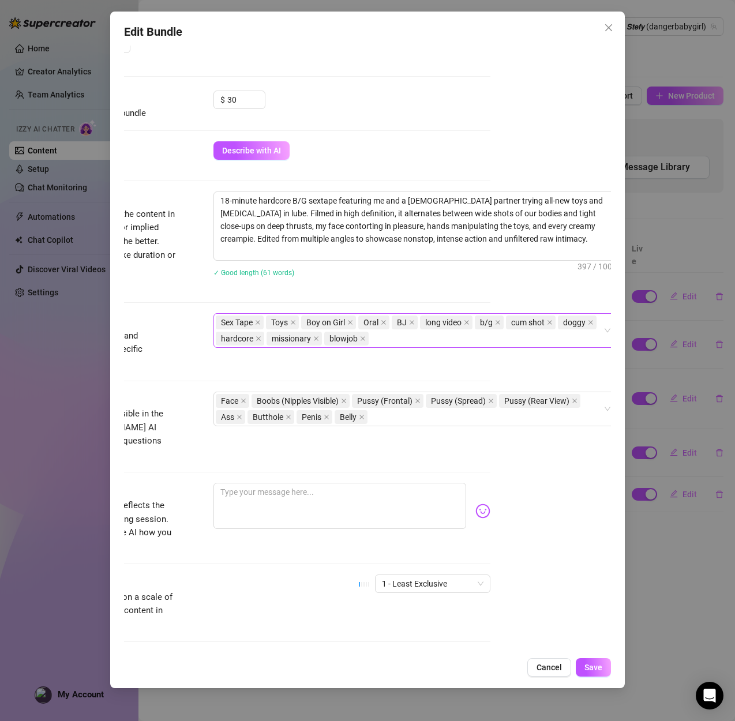
click at [198, 472] on div at bounding box center [246, 472] width 487 height 1
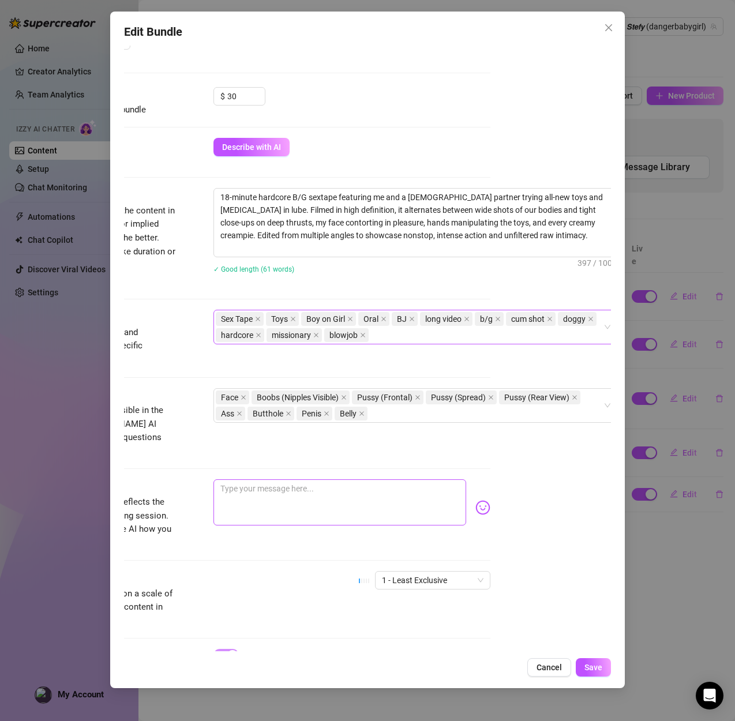
scroll to position [503, 121]
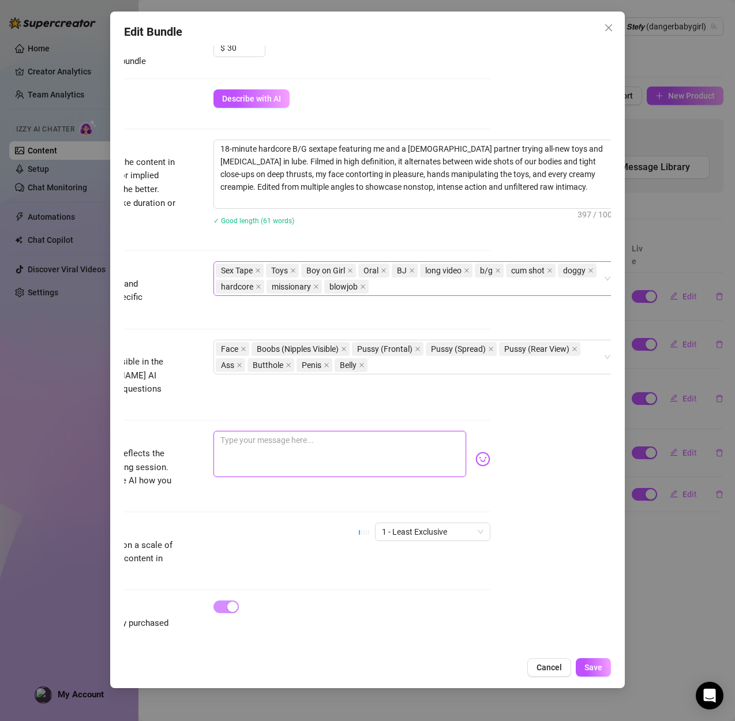
click at [286, 437] on textarea at bounding box center [339, 454] width 253 height 46
paste textarea "‼️MOST HARDCORE XTREME SEXTAPE ‼️ 💦 MORE CREAM THAN EVER 💦 🕹️ ALL NEW TOYS 🕹️ 🍆…"
type textarea "‼️MOST HARDCORE XTREME SEXTAPE ‼️ 💦 MORE CREAM THAN EVER 💦 🕹️ ALL NEW TOYS 🕹️ 🍆…"
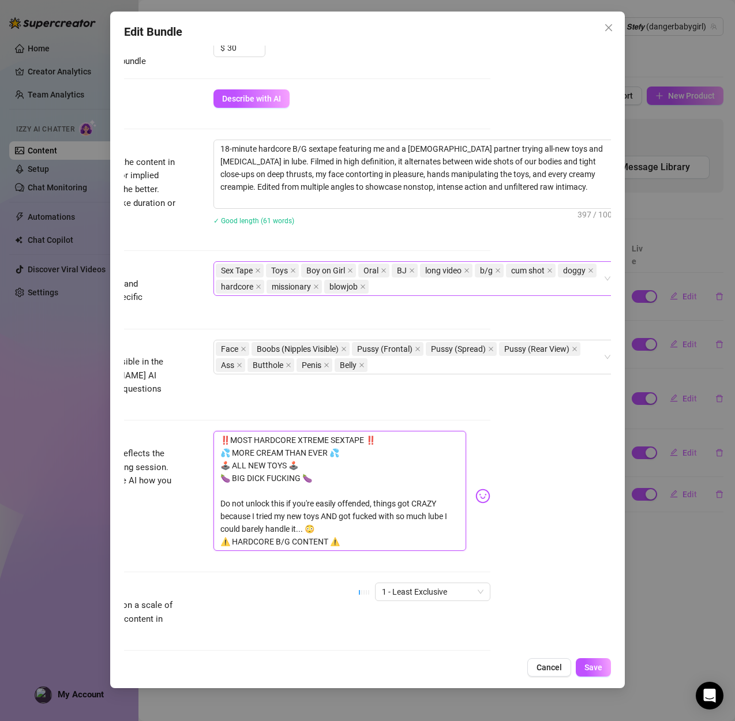
scroll to position [0, 0]
click at [424, 583] on span "1 - Least Exclusive" at bounding box center [433, 591] width 102 height 17
type textarea "‼️MOST HARDCORE XTREME SEXTAPE ‼️ 💦 MORE CREAM THAN EVER 💦 🕹️ ALL NEW TOYS 🕹️ 🍆…"
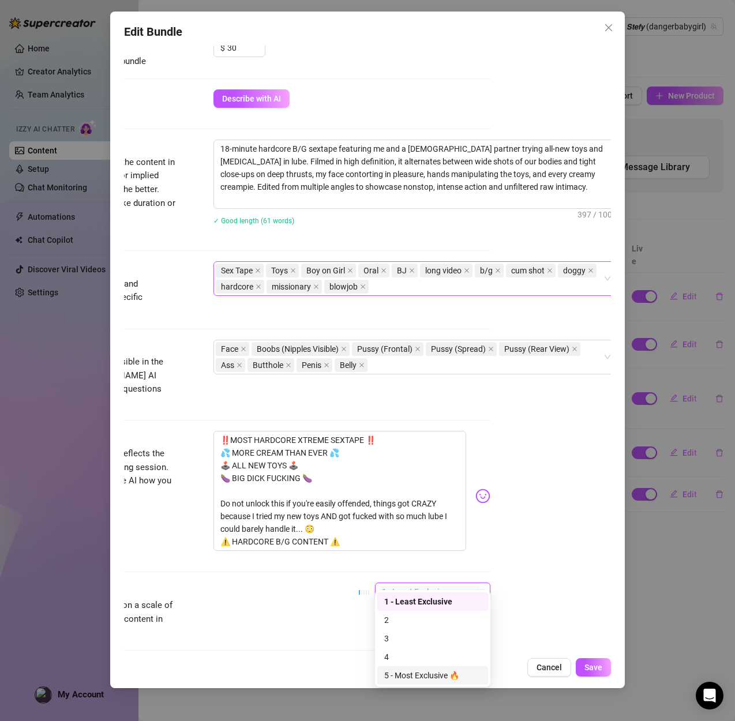
click at [421, 678] on div "5 - Most Exclusive 🔥" at bounding box center [432, 675] width 97 height 13
click at [311, 613] on div "Exclusivity Level of exclusivity of this set, on a scale of 1 to 5. This helps …" at bounding box center [246, 611] width 487 height 57
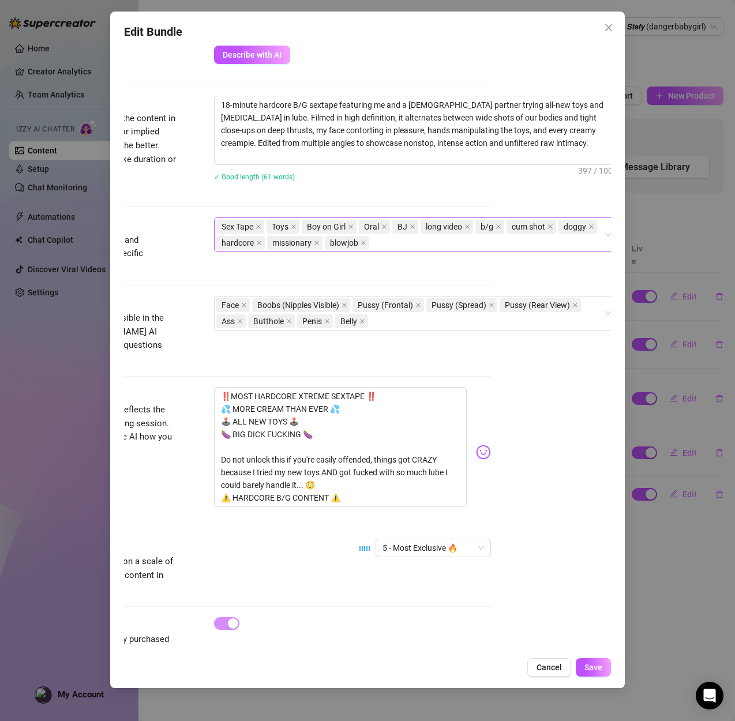
scroll to position [563, 120]
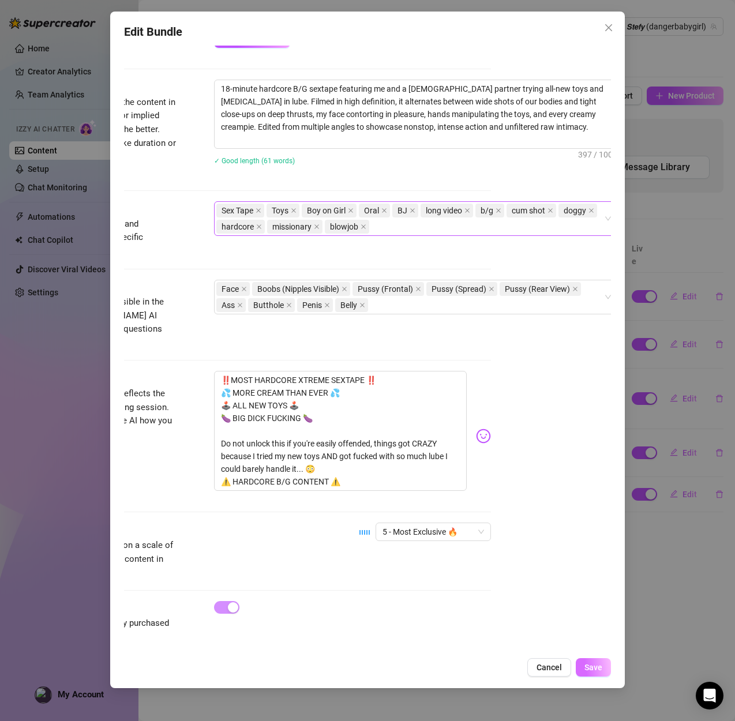
click at [585, 666] on span "Save" at bounding box center [593, 667] width 18 height 9
